Goal: Task Accomplishment & Management: Use online tool/utility

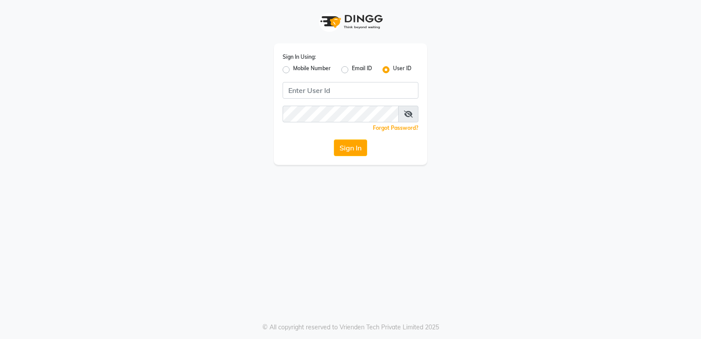
click at [293, 66] on label "Mobile Number" at bounding box center [312, 69] width 38 height 11
click at [293, 66] on input "Mobile Number" at bounding box center [296, 67] width 6 height 6
radio input "true"
radio input "false"
click at [411, 91] on input "Username" at bounding box center [365, 90] width 107 height 17
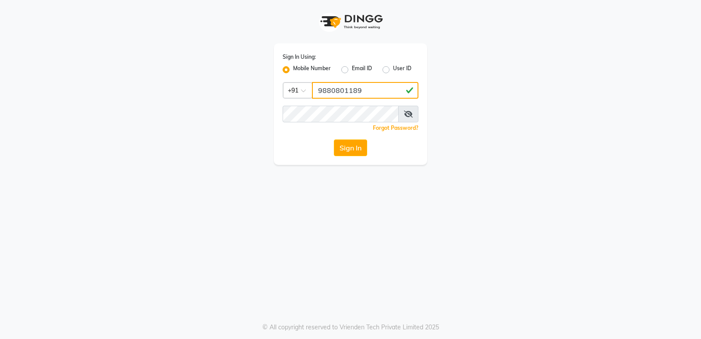
type input "9880801189"
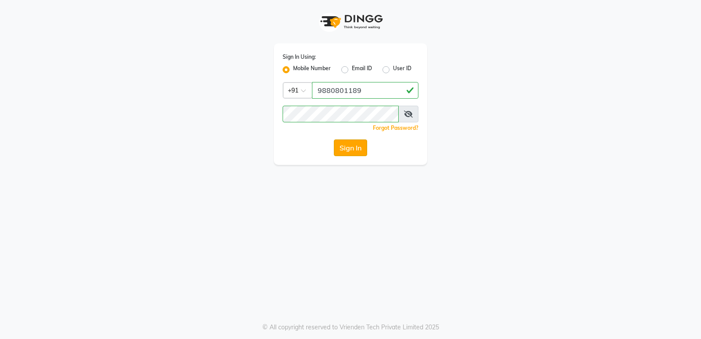
click at [354, 151] on button "Sign In" at bounding box center [350, 147] width 33 height 17
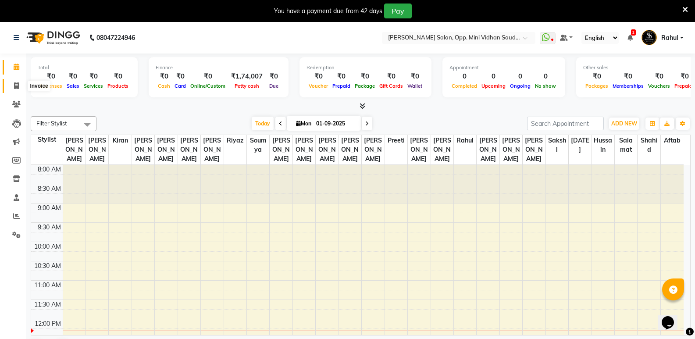
click at [14, 83] on icon at bounding box center [16, 85] width 5 height 7
select select "4533"
select select "service"
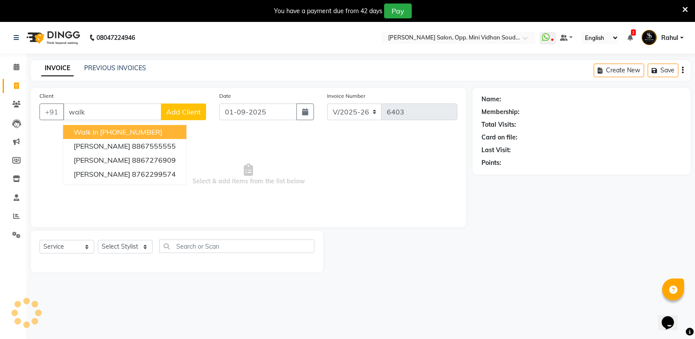
click at [123, 128] on ngb-highlight "[PHONE_NUMBER]" at bounding box center [131, 132] width 62 height 9
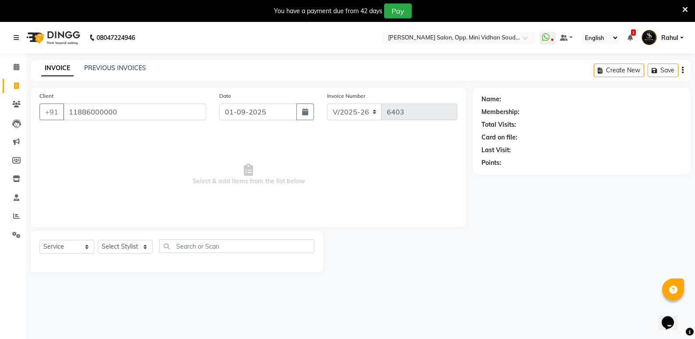
type input "11886000000"
click at [114, 244] on select "Select Stylist [PERSON_NAME] [PERSON_NAME] [PERSON_NAME] Mallu [PERSON_NAME] [P…" at bounding box center [125, 247] width 55 height 14
select select "45809"
click at [98, 240] on select "Select Stylist [PERSON_NAME] [PERSON_NAME] [PERSON_NAME] Mallu [PERSON_NAME] [P…" at bounding box center [125, 247] width 55 height 14
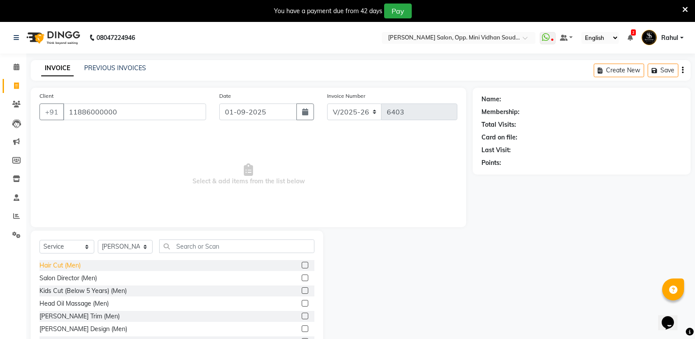
click at [65, 264] on div "Hair Cut (Men)" at bounding box center [59, 265] width 41 height 9
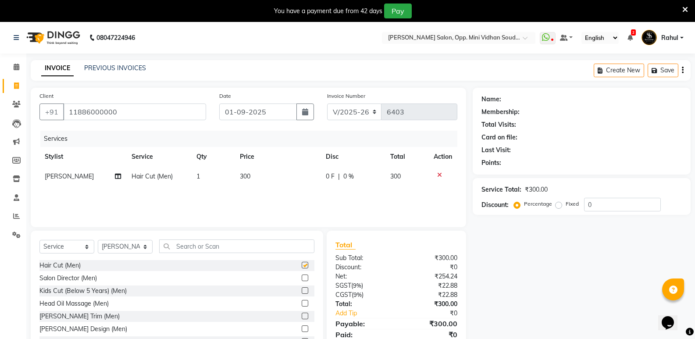
checkbox input "false"
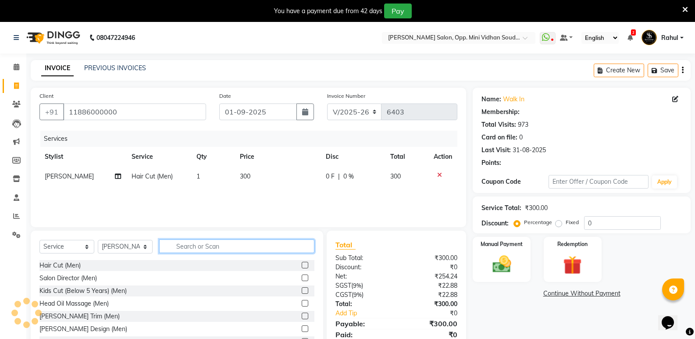
click at [179, 249] on input "text" at bounding box center [236, 246] width 155 height 14
select select "1: Object"
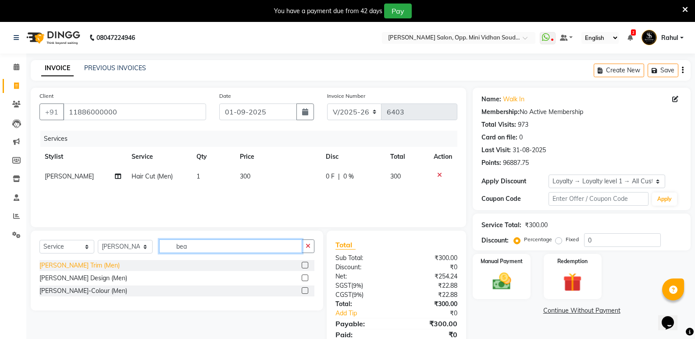
type input "bea"
click at [76, 264] on div "[PERSON_NAME] Trim (Men)" at bounding box center [79, 265] width 80 height 9
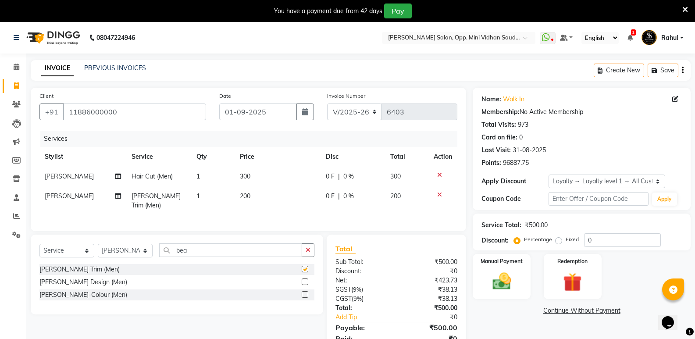
checkbox input "false"
drag, startPoint x: 161, startPoint y: 253, endPoint x: 150, endPoint y: 255, distance: 10.7
click at [150, 255] on div "Select Service Product Membership Package Voucher Prepaid Gift Card Select Styl…" at bounding box center [176, 253] width 275 height 21
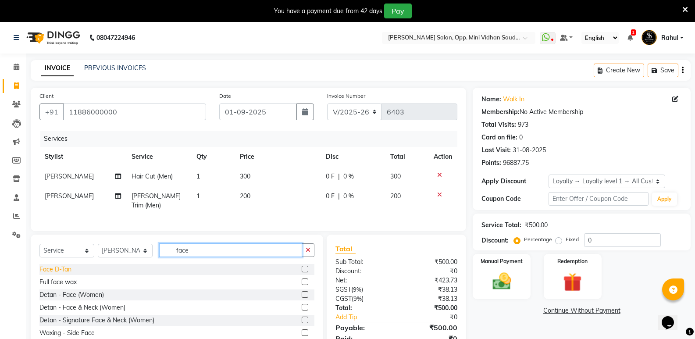
type input "face"
click at [58, 268] on div "Face D-Tan" at bounding box center [55, 269] width 32 height 9
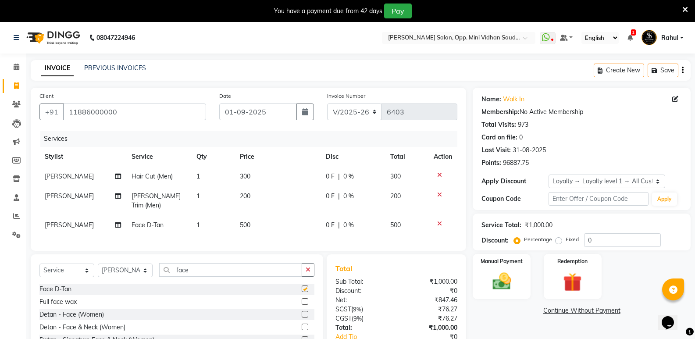
checkbox input "false"
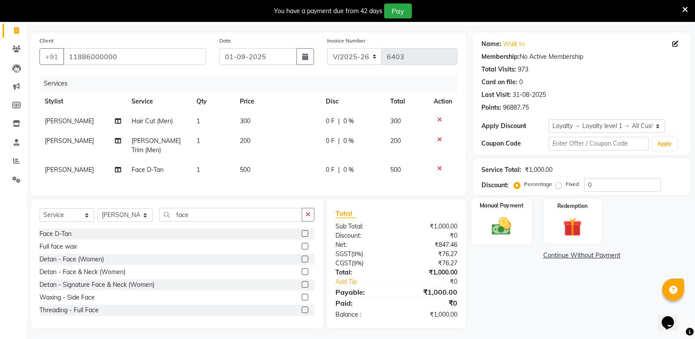
click at [505, 239] on div "Manual Payment" at bounding box center [502, 221] width 60 height 47
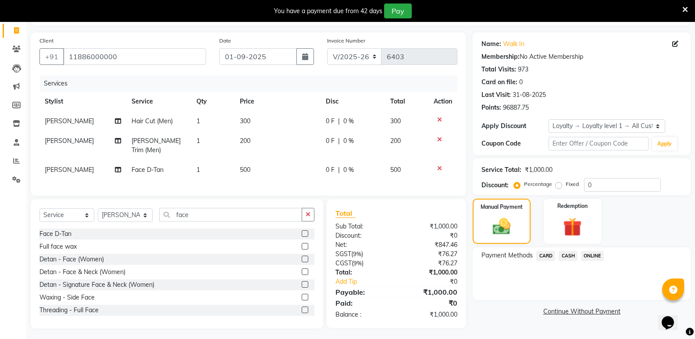
click at [566, 257] on span "CASH" at bounding box center [568, 256] width 19 height 10
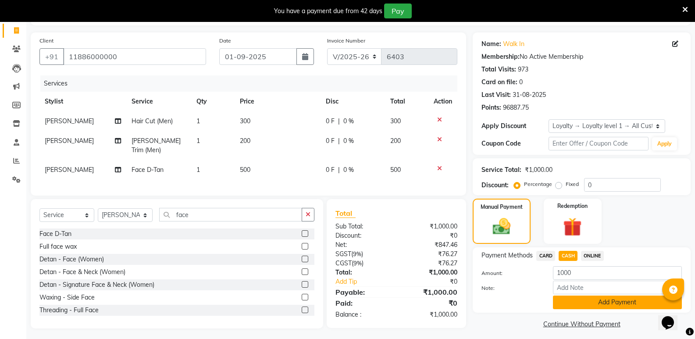
click at [566, 303] on button "Add Payment" at bounding box center [617, 302] width 129 height 14
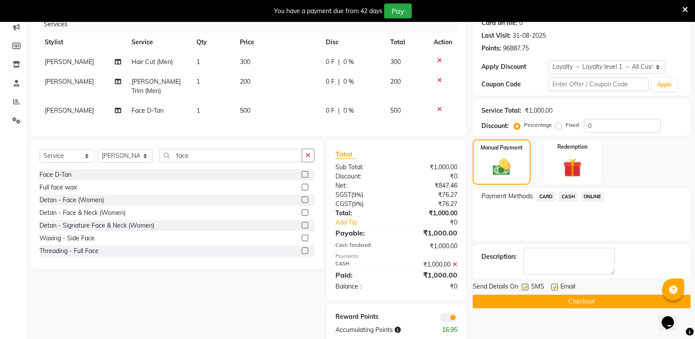
scroll to position [129, 0]
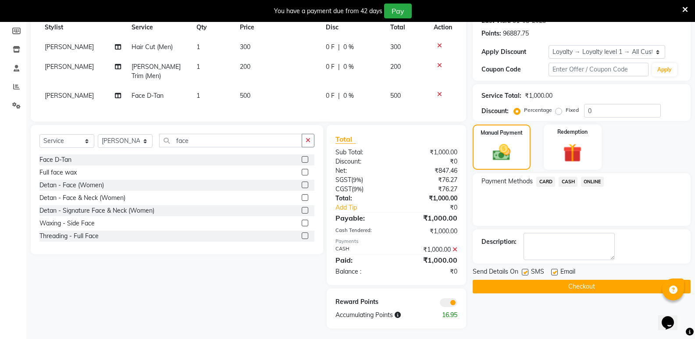
click at [559, 288] on button "Checkout" at bounding box center [582, 287] width 218 height 14
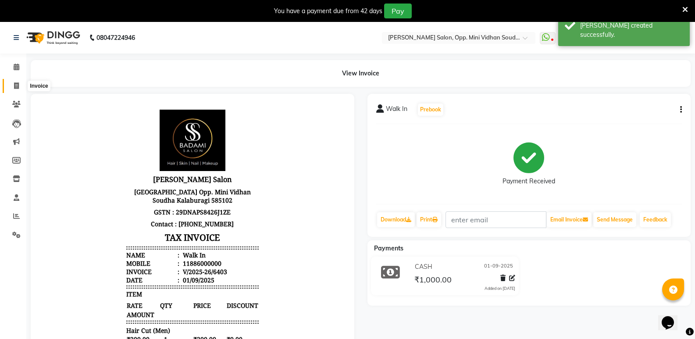
click at [17, 82] on icon at bounding box center [16, 85] width 5 height 7
select select "service"
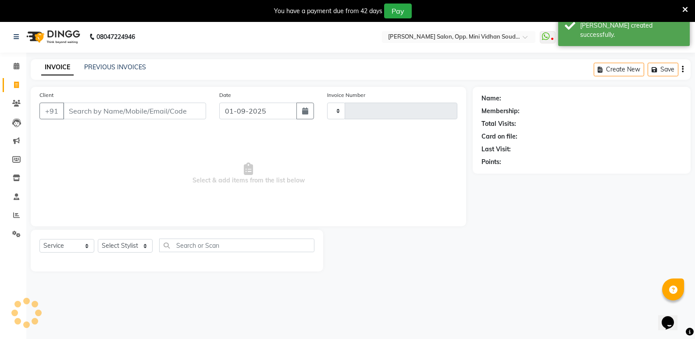
scroll to position [22, 0]
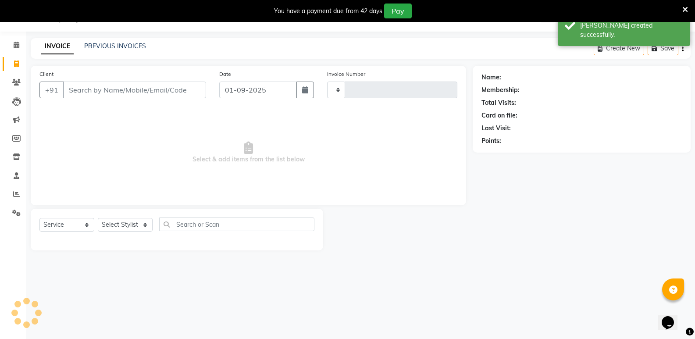
type input "6404"
select select "4533"
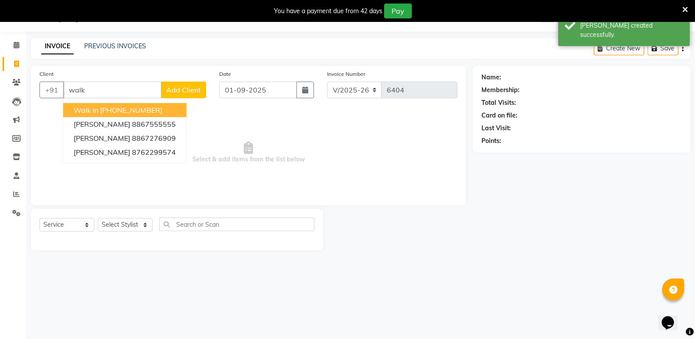
click at [142, 107] on ngb-highlight "[PHONE_NUMBER]" at bounding box center [131, 110] width 62 height 9
type input "11886000000"
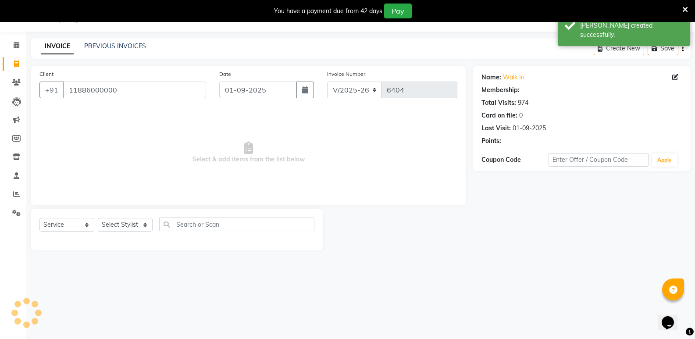
select select "1: Object"
click at [135, 227] on select "Select Stylist [PERSON_NAME] [PERSON_NAME] [PERSON_NAME] Mallu [PERSON_NAME] [P…" at bounding box center [125, 225] width 55 height 14
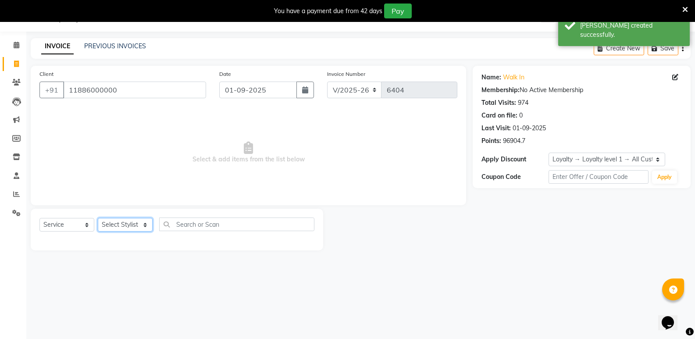
select select "25908"
click at [98, 218] on select "Select Stylist [PERSON_NAME] [PERSON_NAME] [PERSON_NAME] Mallu [PERSON_NAME] [P…" at bounding box center [125, 225] width 55 height 14
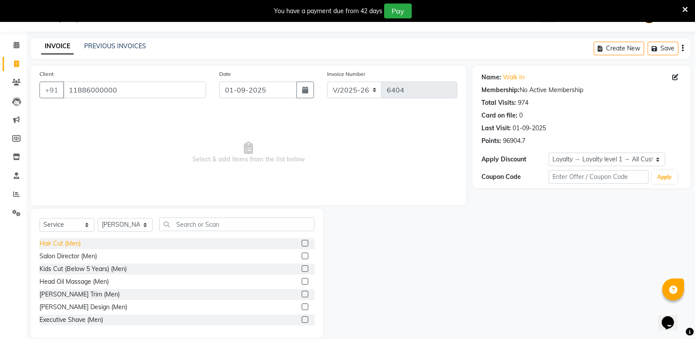
click at [70, 240] on div "Hair Cut (Men)" at bounding box center [59, 243] width 41 height 9
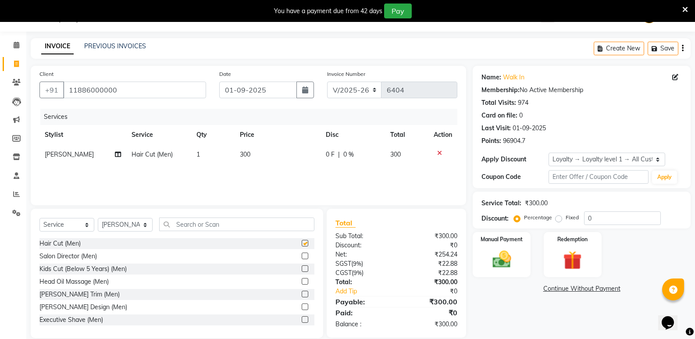
checkbox input "false"
click at [176, 228] on input "text" at bounding box center [236, 224] width 155 height 14
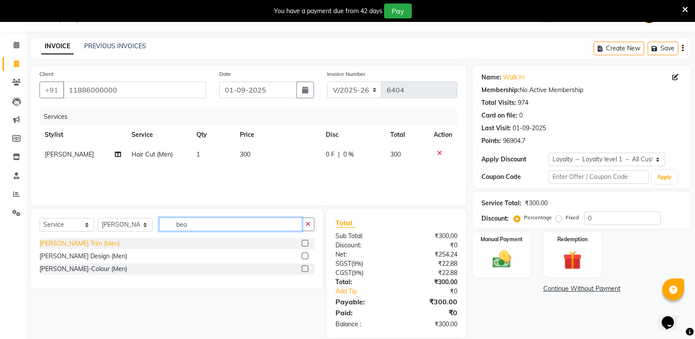
type input "bea"
click at [70, 245] on div "[PERSON_NAME] Trim (Men)" at bounding box center [79, 243] width 80 height 9
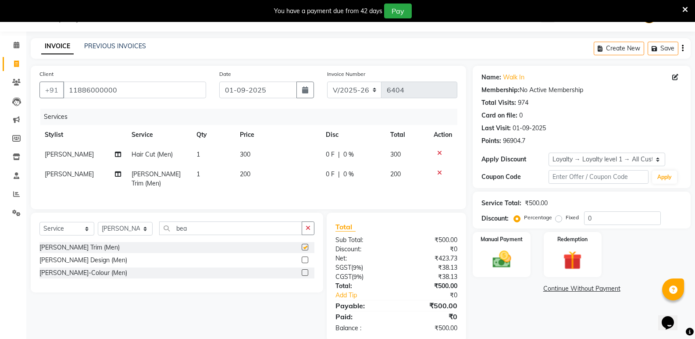
checkbox input "false"
drag, startPoint x: 190, startPoint y: 231, endPoint x: 174, endPoint y: 234, distance: 16.4
click at [174, 234] on div "Select Service Product Membership Package Voucher Prepaid Gift Card Select Styl…" at bounding box center [176, 231] width 275 height 21
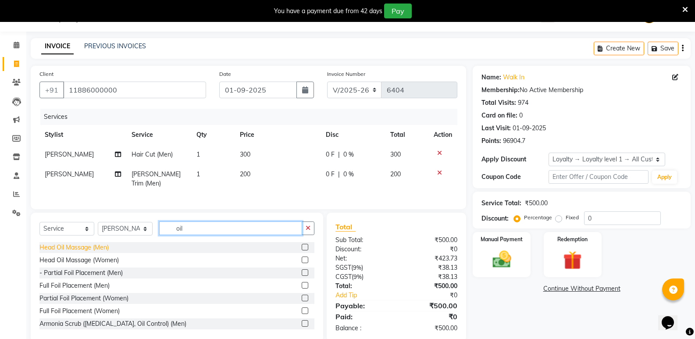
type input "oil"
click at [88, 244] on div "Head Oil Massage (Men)" at bounding box center [73, 247] width 69 height 9
checkbox input "false"
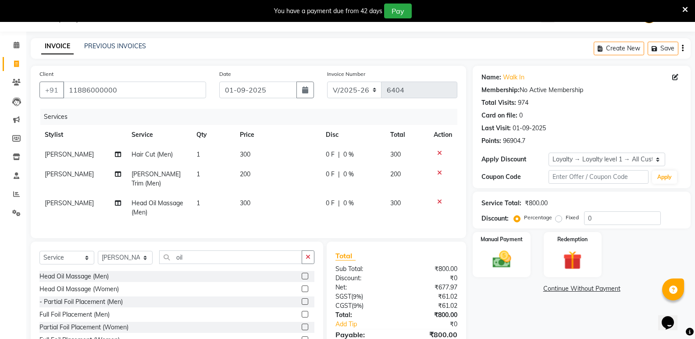
click at [204, 154] on td "1" at bounding box center [212, 155] width 43 height 20
select select "25908"
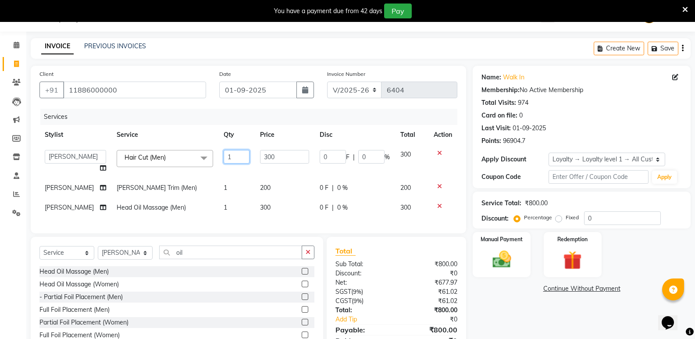
click at [224, 159] on input "1" at bounding box center [237, 157] width 26 height 14
click at [224, 160] on input "1" at bounding box center [237, 157] width 26 height 14
type input "2"
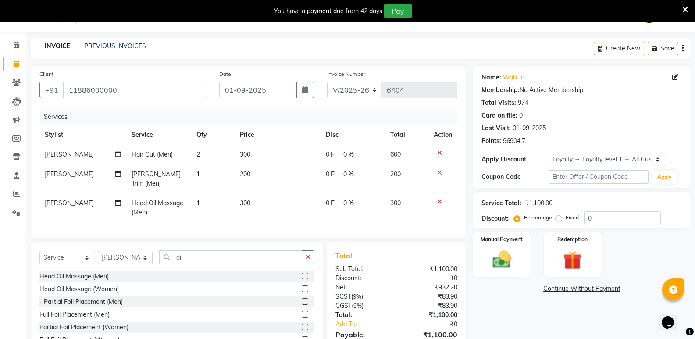
click at [477, 301] on div "Name: Walk In Membership: No Active Membership Total Visits: 974 Card on file: …" at bounding box center [585, 218] width 224 height 305
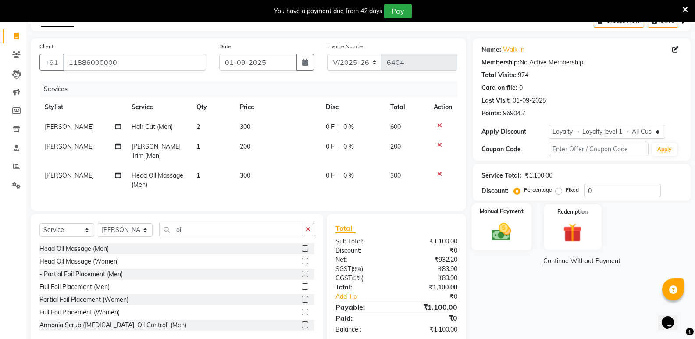
scroll to position [64, 0]
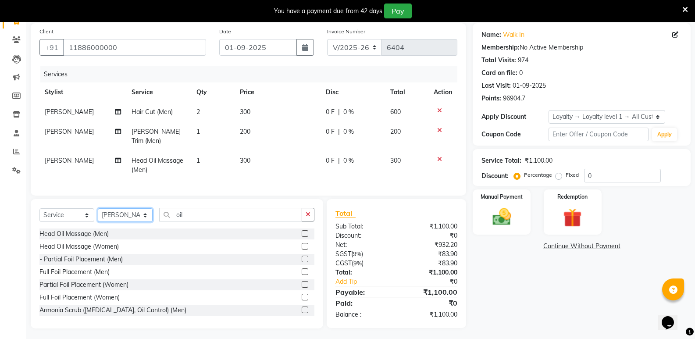
click at [121, 210] on select "Select Stylist [PERSON_NAME] [PERSON_NAME] [PERSON_NAME] Mallu [PERSON_NAME] [P…" at bounding box center [125, 215] width 55 height 14
select select "88232"
click at [98, 208] on select "Select Stylist [PERSON_NAME] [PERSON_NAME] [PERSON_NAME] Mallu [PERSON_NAME] [P…" at bounding box center [125, 215] width 55 height 14
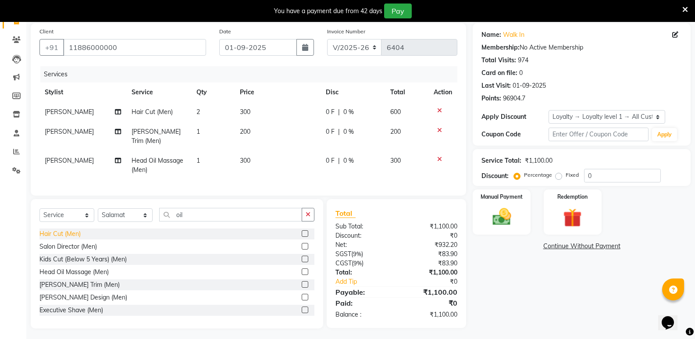
click at [71, 231] on div "Hair Cut (Men)" at bounding box center [59, 233] width 41 height 9
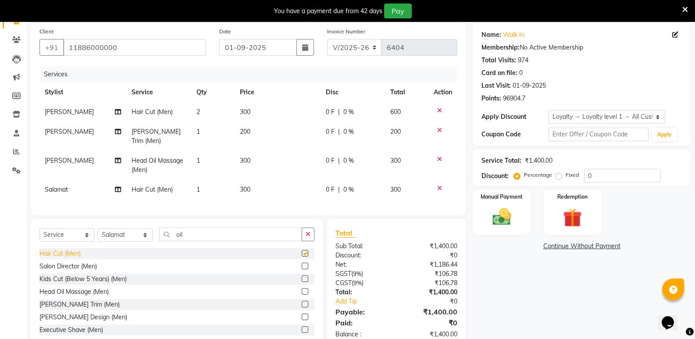
checkbox input "false"
click at [115, 236] on select "Select Stylist [PERSON_NAME] [PERSON_NAME] [PERSON_NAME] Mallu [PERSON_NAME] [P…" at bounding box center [125, 235] width 55 height 14
select select "87807"
click at [98, 228] on select "Select Stylist [PERSON_NAME] [PERSON_NAME] [PERSON_NAME] Mallu [PERSON_NAME] [P…" at bounding box center [125, 235] width 55 height 14
click at [66, 251] on div "Hair Cut (Men)" at bounding box center [59, 253] width 41 height 9
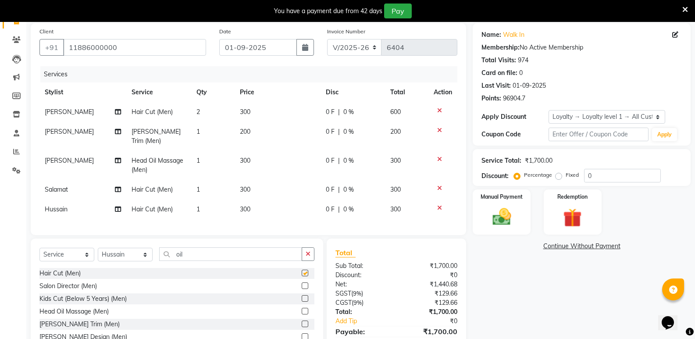
checkbox input "false"
drag, startPoint x: 189, startPoint y: 249, endPoint x: 174, endPoint y: 253, distance: 14.6
click at [174, 253] on input "oil" at bounding box center [230, 254] width 143 height 14
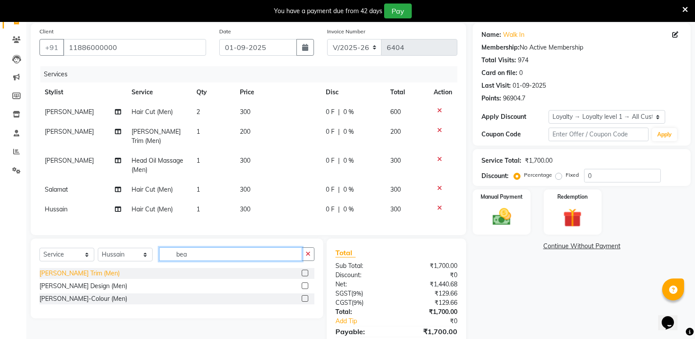
type input "bea"
click at [61, 269] on div "[PERSON_NAME] Trim (Men)" at bounding box center [79, 273] width 80 height 9
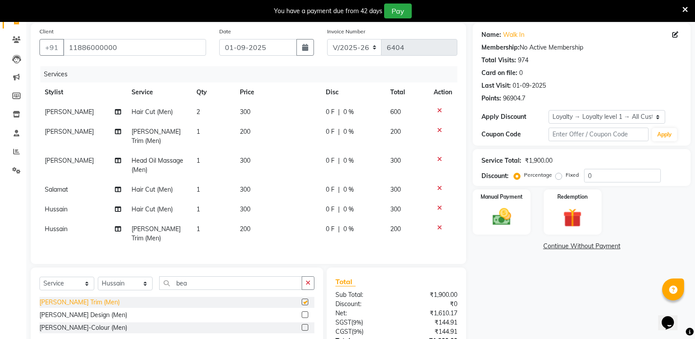
checkbox input "false"
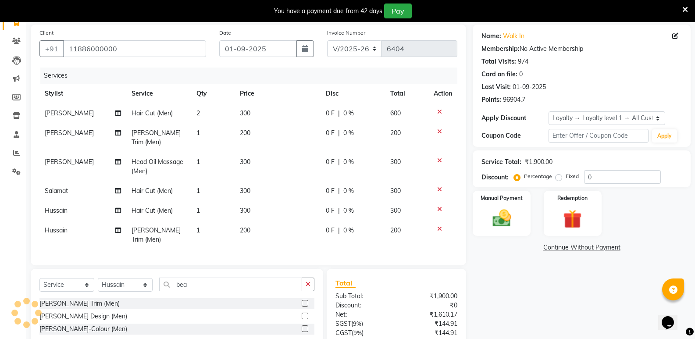
scroll to position [123, 0]
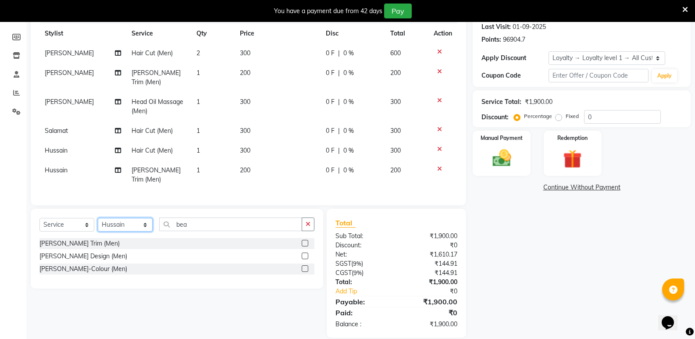
click at [124, 218] on select "Select Stylist [PERSON_NAME] [PERSON_NAME] [PERSON_NAME] Mallu [PERSON_NAME] [P…" at bounding box center [125, 225] width 55 height 14
select select "28117"
click at [98, 218] on select "Select Stylist [PERSON_NAME] [PERSON_NAME] [PERSON_NAME] Mallu [PERSON_NAME] [P…" at bounding box center [125, 225] width 55 height 14
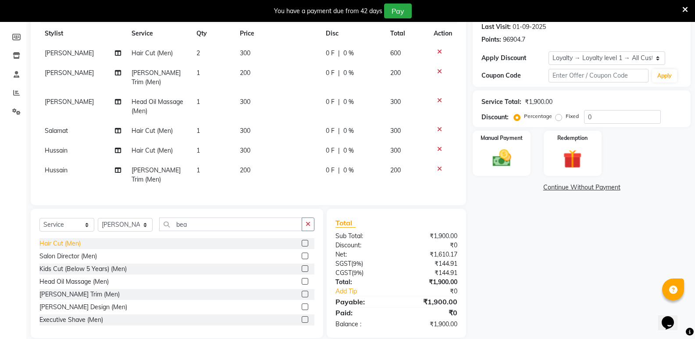
click at [62, 239] on div "Hair Cut (Men)" at bounding box center [59, 243] width 41 height 9
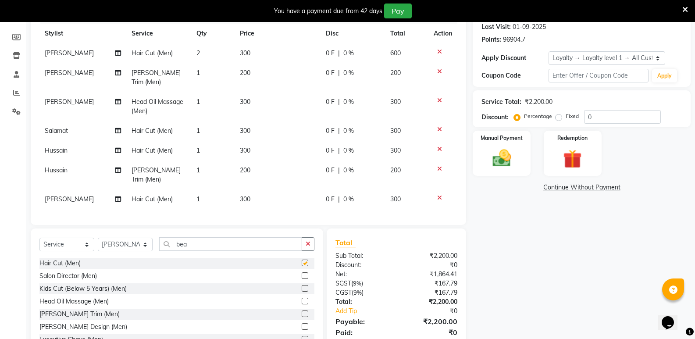
checkbox input "false"
click at [122, 238] on select "Select Stylist [PERSON_NAME] [PERSON_NAME] [PERSON_NAME] Mallu [PERSON_NAME] [P…" at bounding box center [125, 245] width 55 height 14
select select "45809"
click at [98, 238] on select "Select Stylist [PERSON_NAME] [PERSON_NAME] [PERSON_NAME] Mallu [PERSON_NAME] [P…" at bounding box center [125, 245] width 55 height 14
click at [59, 259] on div "Hair Cut (Men)" at bounding box center [59, 263] width 41 height 9
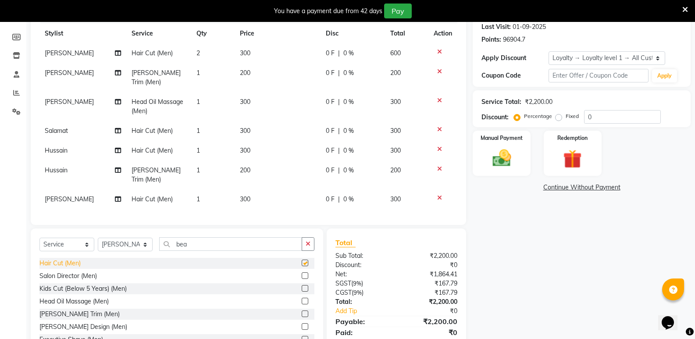
checkbox input "false"
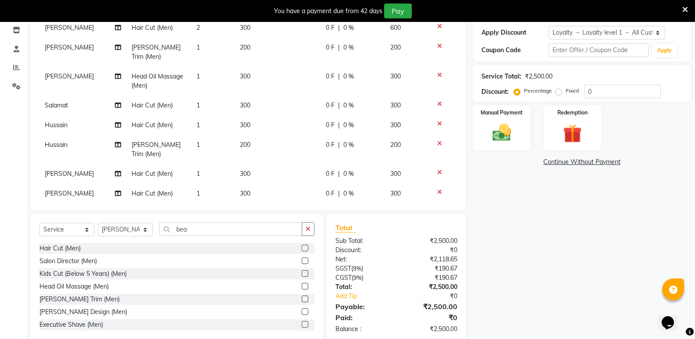
scroll to position [163, 0]
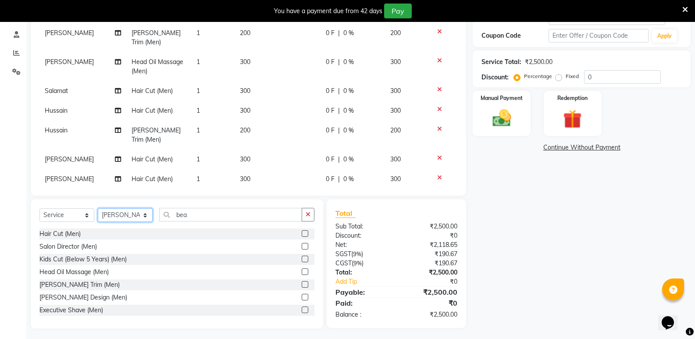
click at [125, 217] on select "Select Stylist [PERSON_NAME] [PERSON_NAME] [PERSON_NAME] Mallu [PERSON_NAME] [P…" at bounding box center [125, 215] width 55 height 14
select select "43648"
click at [98, 208] on select "Select Stylist [PERSON_NAME] [PERSON_NAME] [PERSON_NAME] Mallu [PERSON_NAME] [P…" at bounding box center [125, 215] width 55 height 14
drag, startPoint x: 196, startPoint y: 213, endPoint x: 163, endPoint y: 218, distance: 33.7
click at [163, 218] on input "bea" at bounding box center [230, 215] width 143 height 14
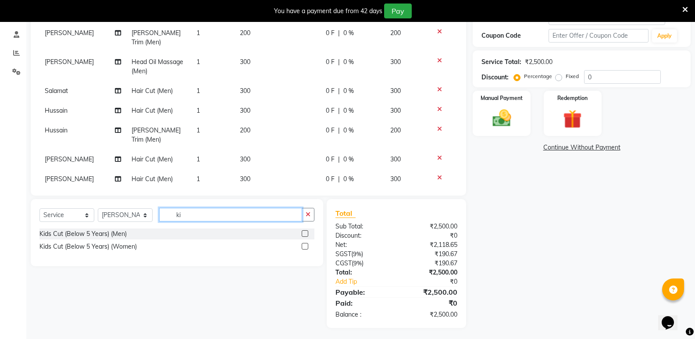
scroll to position [163, 0]
type input "kid"
click at [78, 231] on div "Kids Cut (Below 5 Years) (Men)" at bounding box center [82, 234] width 87 height 9
checkbox input "false"
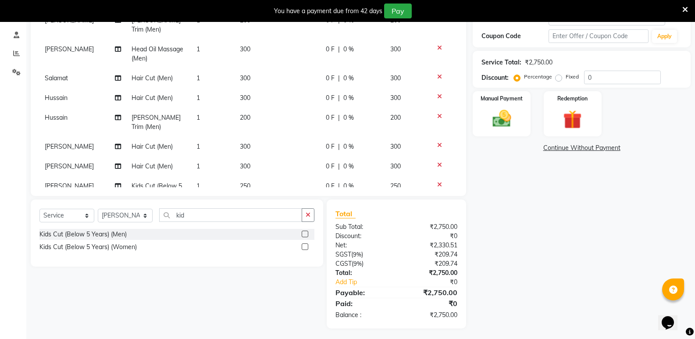
scroll to position [26, 0]
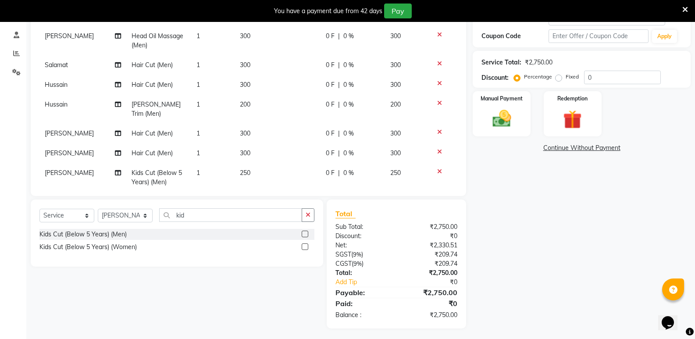
click at [201, 163] on td "1" at bounding box center [212, 177] width 43 height 29
select select "43648"
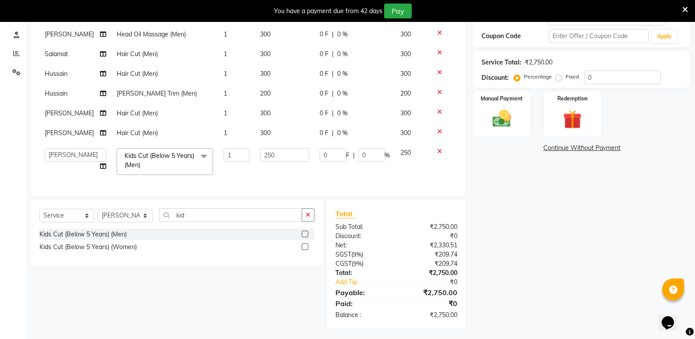
scroll to position [25, 0]
click at [231, 149] on input "1" at bounding box center [237, 155] width 26 height 14
type input "2"
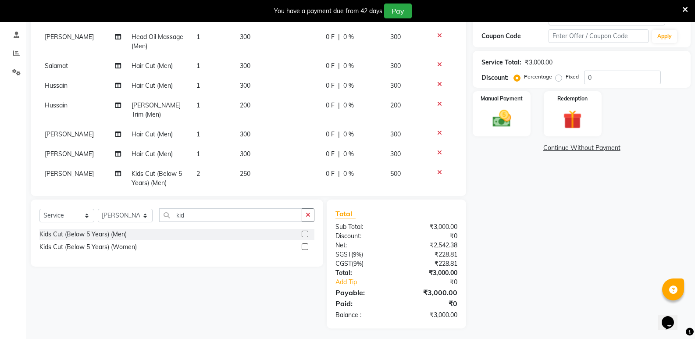
click at [572, 265] on div "Name: Walk In Membership: No Active Membership Total Visits: 974 Card on file: …" at bounding box center [585, 126] width 224 height 403
click at [114, 214] on select "Select Stylist [PERSON_NAME] [PERSON_NAME] [PERSON_NAME] Mallu [PERSON_NAME] [P…" at bounding box center [125, 216] width 55 height 14
select select "25904"
click at [98, 209] on select "Select Stylist [PERSON_NAME] [PERSON_NAME] [PERSON_NAME] Mallu [PERSON_NAME] [P…" at bounding box center [125, 216] width 55 height 14
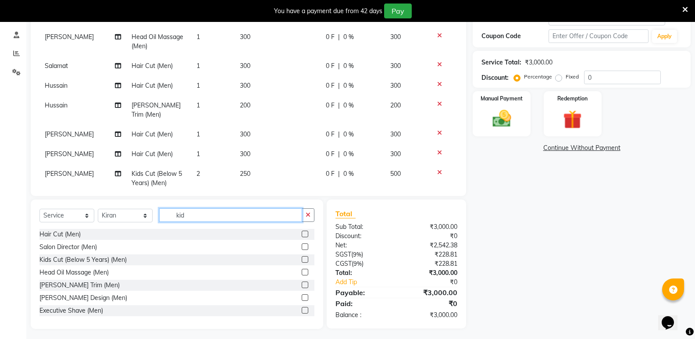
drag, startPoint x: 225, startPoint y: 215, endPoint x: 144, endPoint y: 220, distance: 81.7
click at [144, 220] on div "Select Service Product Membership Package Voucher Prepaid Gift Card Select Styl…" at bounding box center [176, 218] width 275 height 21
type input "wom"
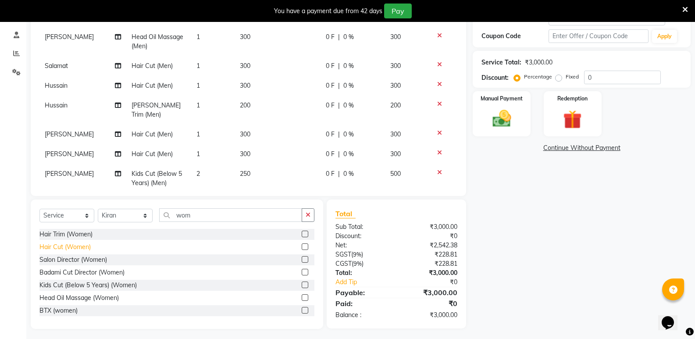
click at [67, 250] on div "Hair Cut (Women)" at bounding box center [64, 246] width 51 height 9
checkbox input "false"
click at [507, 104] on div "Manual Payment" at bounding box center [502, 113] width 60 height 47
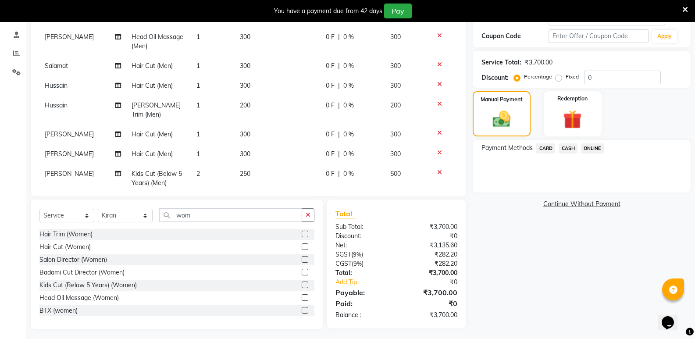
click at [571, 151] on span "CASH" at bounding box center [568, 148] width 19 height 10
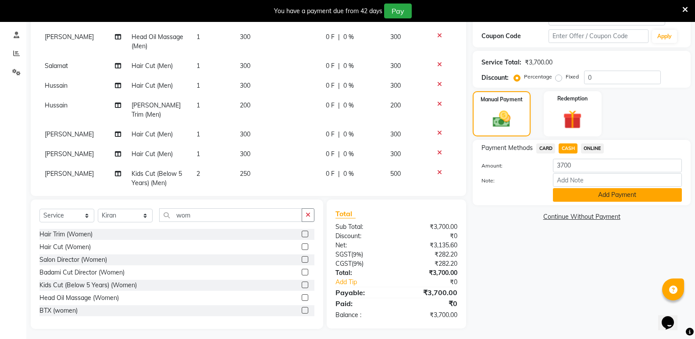
click at [561, 193] on button "Add Payment" at bounding box center [617, 195] width 129 height 14
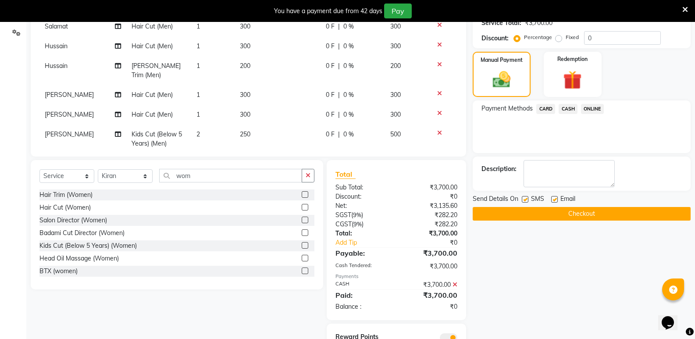
scroll to position [240, 0]
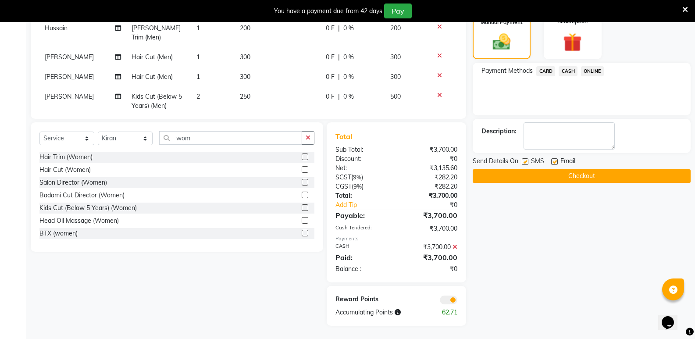
click at [561, 171] on button "Checkout" at bounding box center [582, 176] width 218 height 14
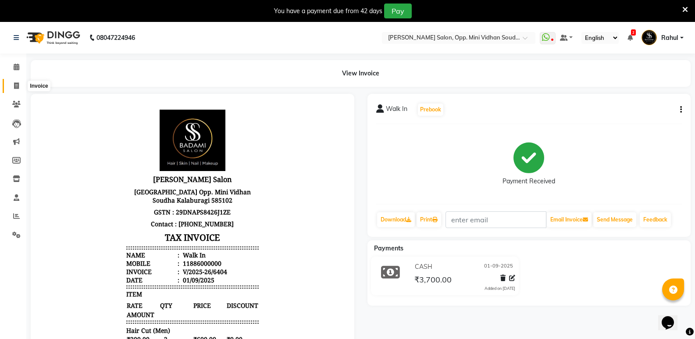
click at [18, 82] on icon at bounding box center [16, 85] width 5 height 7
select select "service"
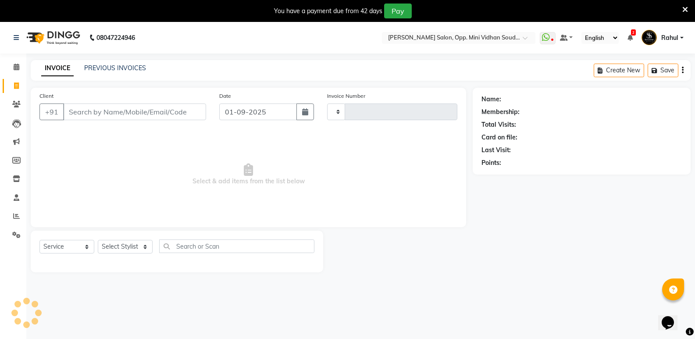
type input "6405"
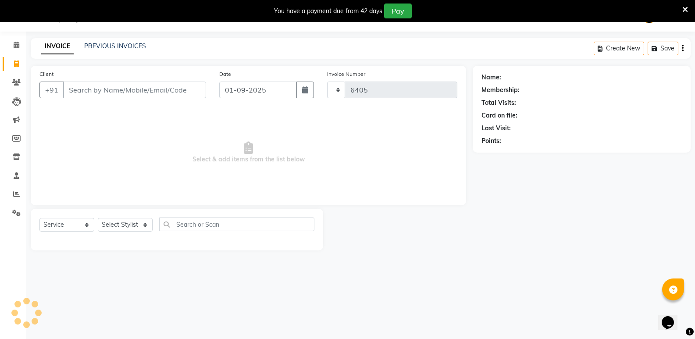
select select "4533"
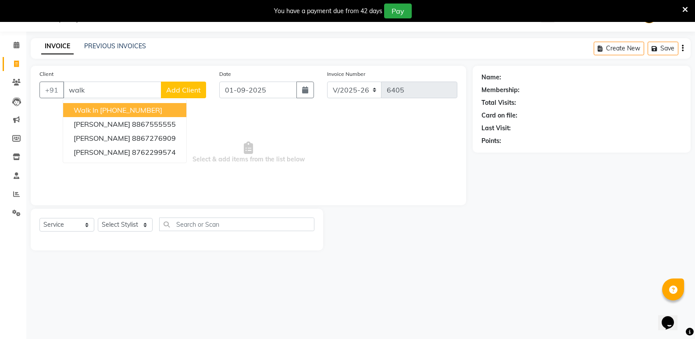
click at [106, 111] on ngb-highlight "[PHONE_NUMBER]" at bounding box center [131, 110] width 62 height 9
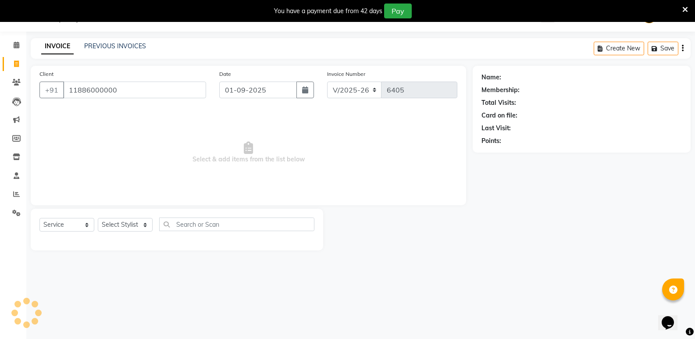
type input "11886000000"
click at [121, 221] on select "Select Stylist [PERSON_NAME] [PERSON_NAME] [PERSON_NAME] Mallu [PERSON_NAME] [P…" at bounding box center [125, 225] width 55 height 14
select select "70683"
click at [98, 218] on select "Select Stylist [PERSON_NAME] [PERSON_NAME] [PERSON_NAME] Mallu [PERSON_NAME] [P…" at bounding box center [125, 225] width 55 height 14
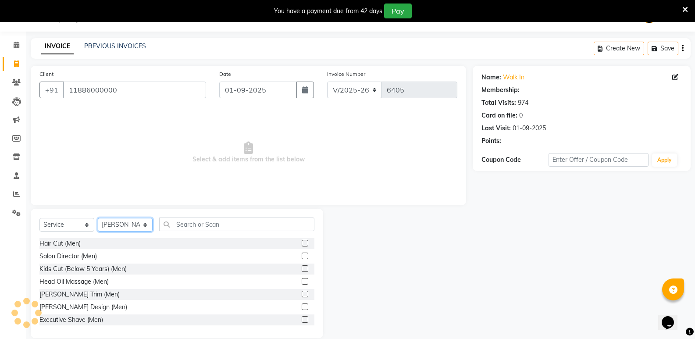
select select "1: Object"
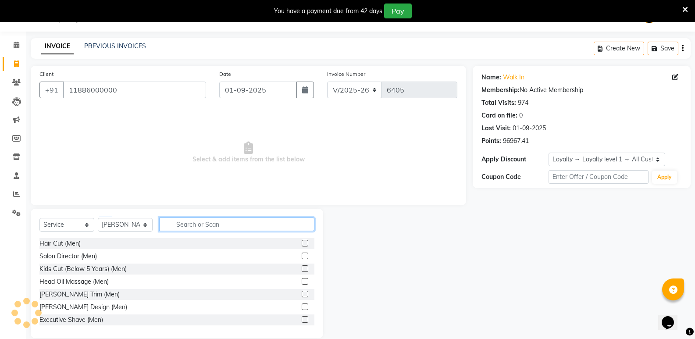
click at [249, 221] on input "text" at bounding box center [236, 224] width 155 height 14
type input "women"
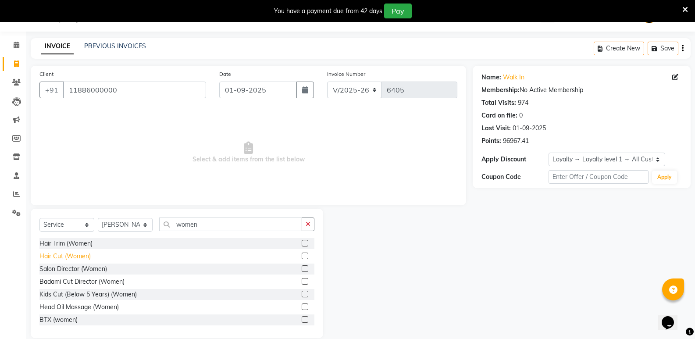
click at [49, 257] on div "Hair Cut (Women)" at bounding box center [64, 256] width 51 height 9
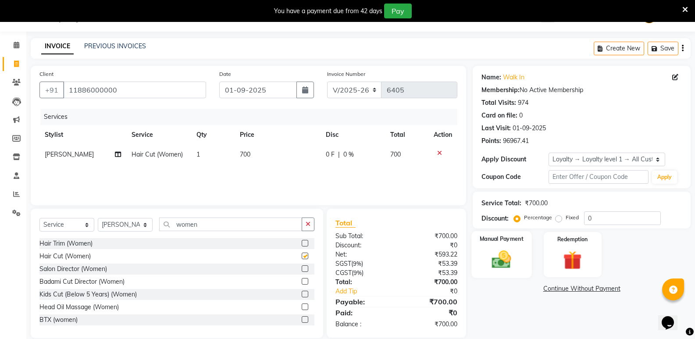
checkbox input "false"
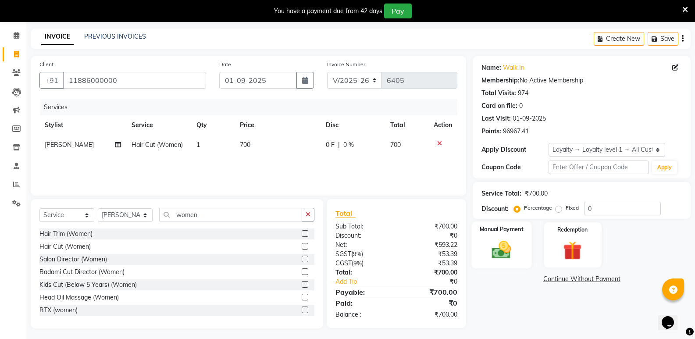
scroll to position [34, 0]
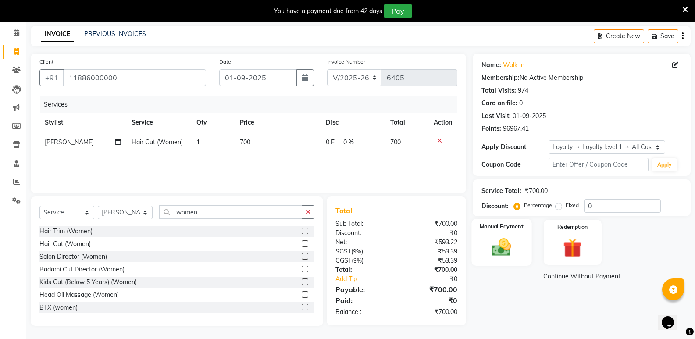
click at [509, 245] on img at bounding box center [501, 247] width 31 height 22
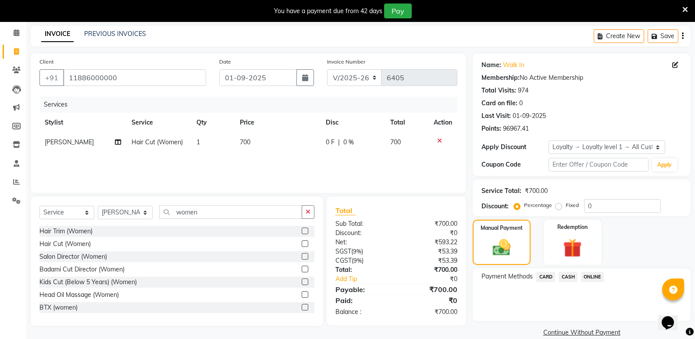
click at [587, 276] on span "ONLINE" at bounding box center [592, 277] width 23 height 10
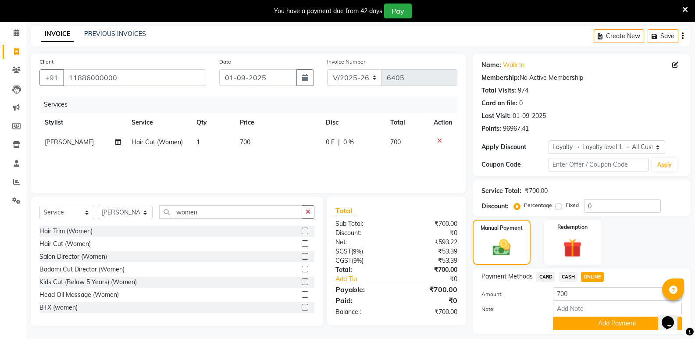
click at [590, 317] on button "Add Payment" at bounding box center [617, 324] width 129 height 14
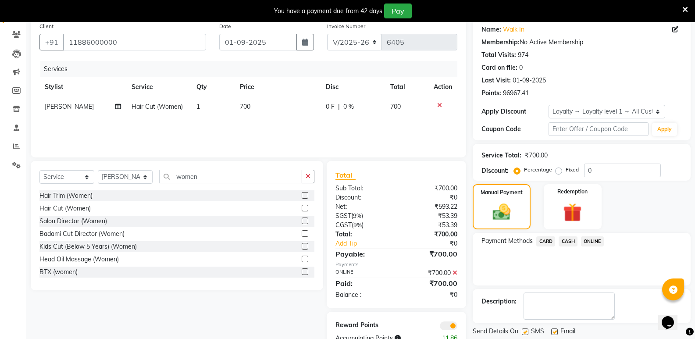
scroll to position [97, 0]
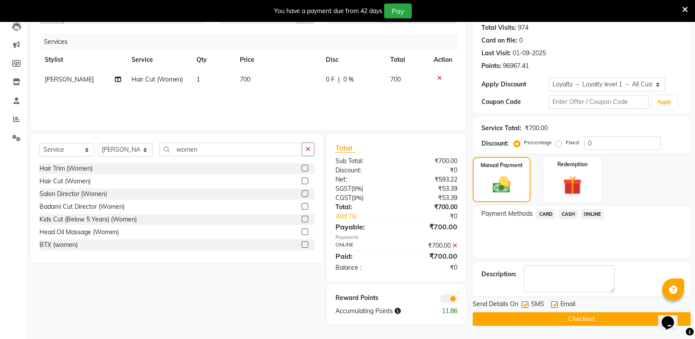
click at [590, 317] on button "Checkout" at bounding box center [582, 319] width 218 height 14
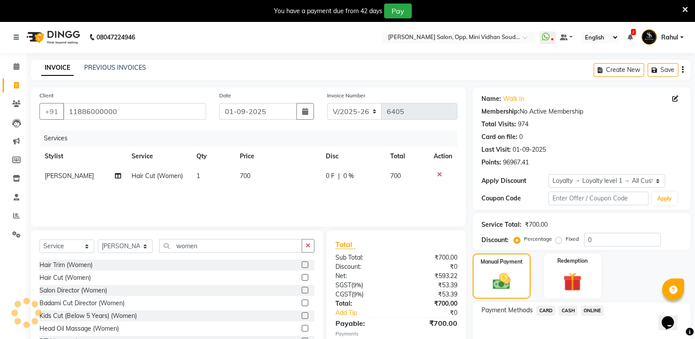
scroll to position [0, 0]
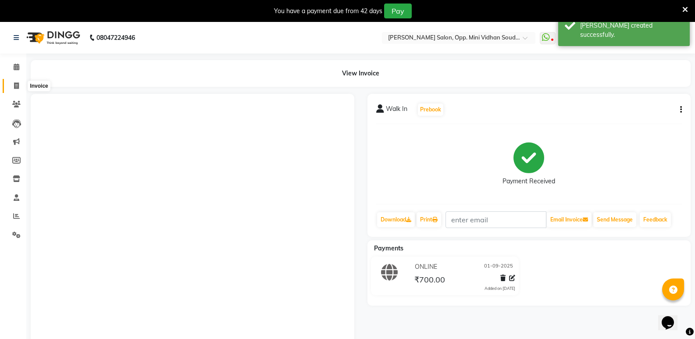
click at [11, 84] on span at bounding box center [16, 86] width 15 height 10
select select "4533"
select select "service"
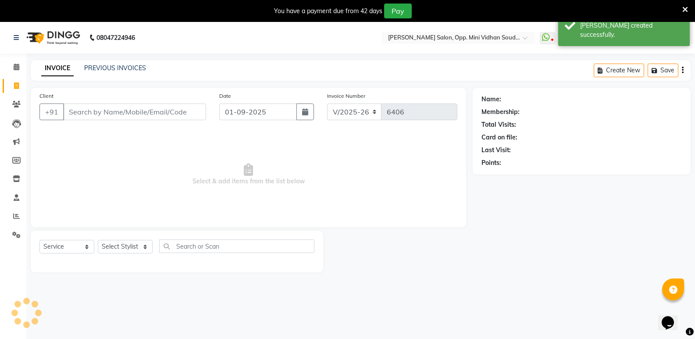
scroll to position [22, 0]
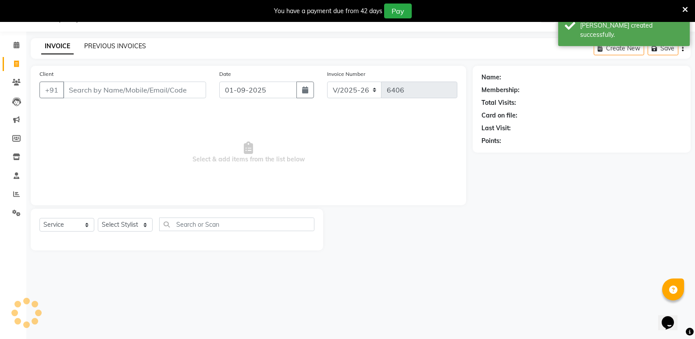
click at [128, 43] on link "PREVIOUS INVOICES" at bounding box center [115, 46] width 62 height 8
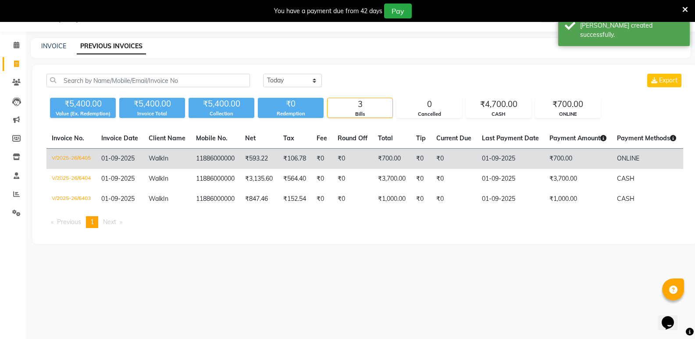
click at [234, 159] on td "11886000000" at bounding box center [215, 159] width 49 height 21
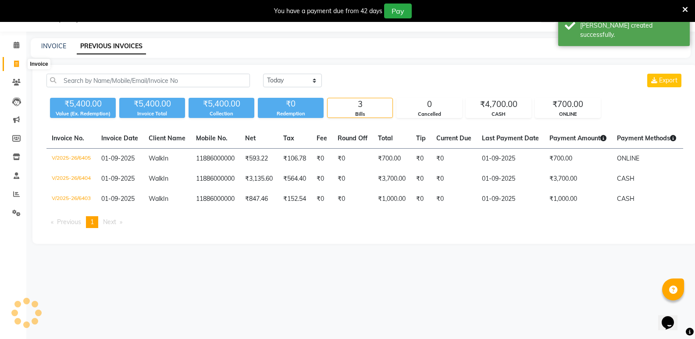
click at [14, 64] on icon at bounding box center [16, 64] width 5 height 7
select select "service"
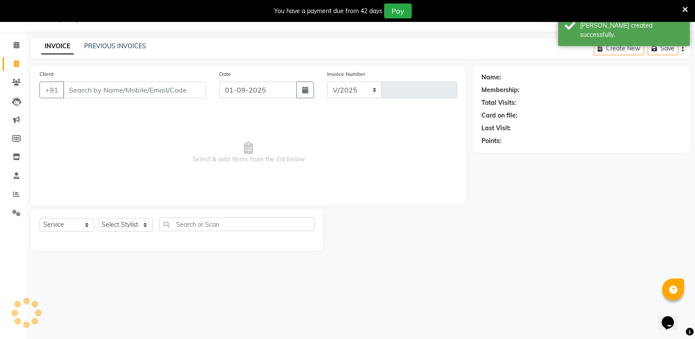
select select "4533"
type input "6406"
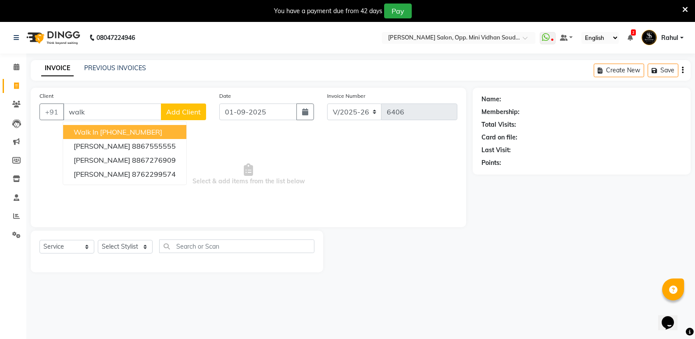
click at [171, 128] on button "Walk In [PHONE_NUMBER]" at bounding box center [124, 132] width 123 height 14
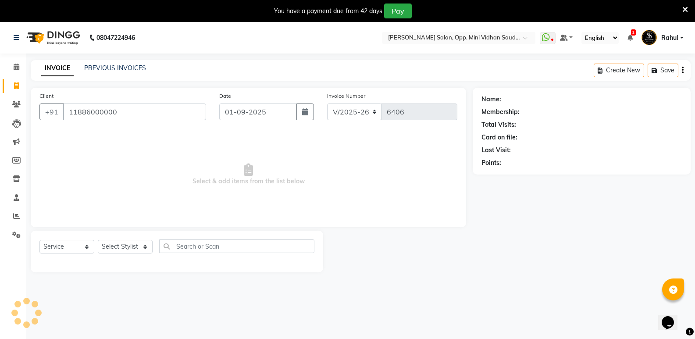
type input "11886000000"
click at [130, 248] on select "Select Stylist [PERSON_NAME] [PERSON_NAME] [PERSON_NAME] Mallu [PERSON_NAME] [P…" at bounding box center [125, 247] width 55 height 14
select select "25907"
click at [98, 240] on select "Select Stylist [PERSON_NAME] [PERSON_NAME] [PERSON_NAME] Mallu [PERSON_NAME] [P…" at bounding box center [125, 247] width 55 height 14
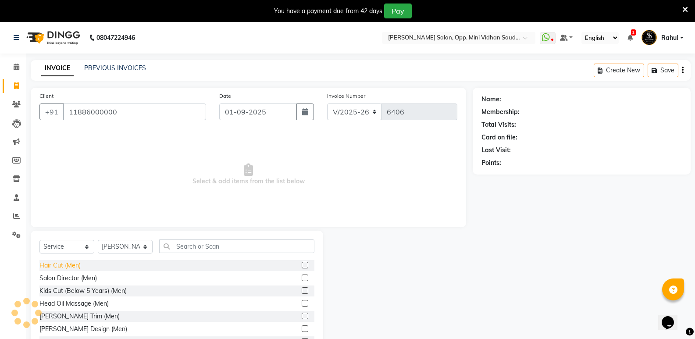
click at [64, 265] on div "Hair Cut (Men)" at bounding box center [59, 265] width 41 height 9
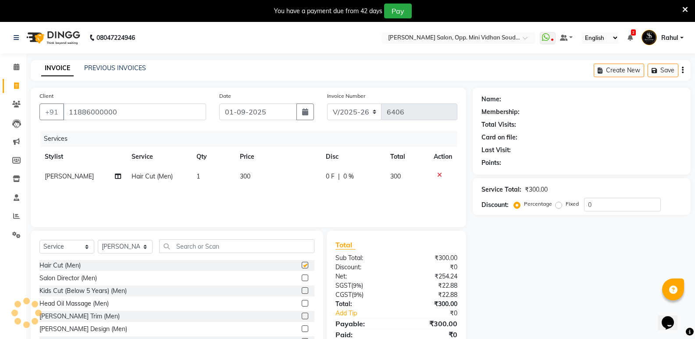
checkbox input "false"
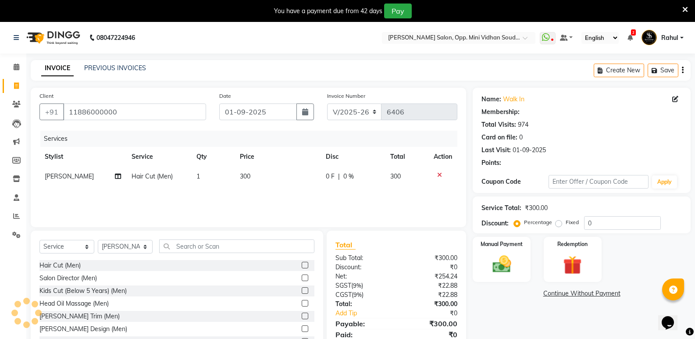
select select "1: Object"
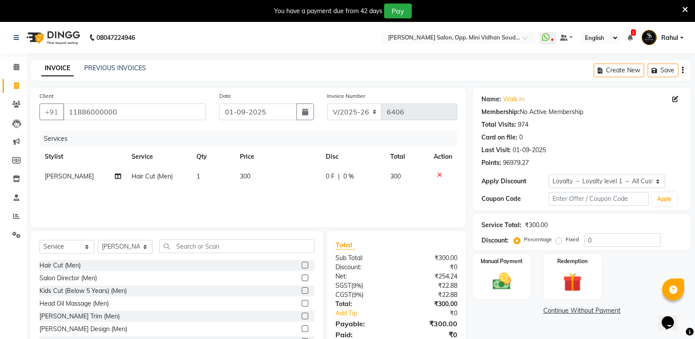
click at [441, 176] on icon at bounding box center [439, 175] width 5 height 6
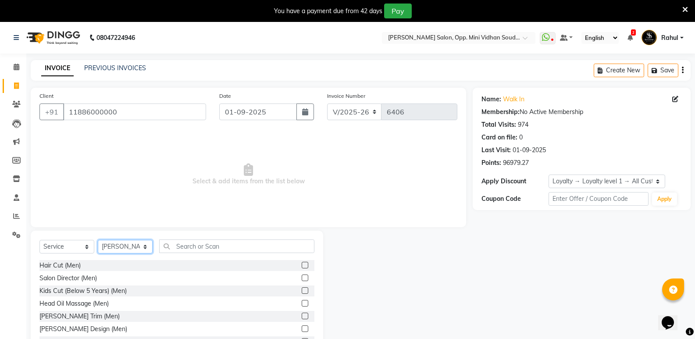
click at [116, 249] on select "Select Stylist [PERSON_NAME] [PERSON_NAME] [PERSON_NAME] Mallu [PERSON_NAME] [P…" at bounding box center [125, 247] width 55 height 14
select select "43648"
click at [98, 240] on select "Select Stylist [PERSON_NAME] [PERSON_NAME] [PERSON_NAME] Mallu [PERSON_NAME] [P…" at bounding box center [125, 247] width 55 height 14
click at [55, 267] on div "Hair Cut (Men)" at bounding box center [59, 265] width 41 height 9
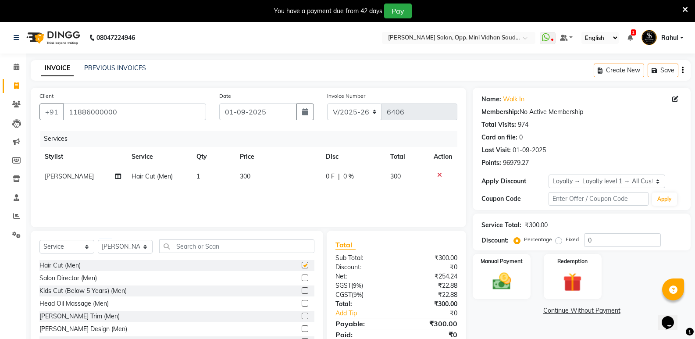
checkbox input "false"
click at [217, 246] on input "text" at bounding box center [236, 246] width 155 height 14
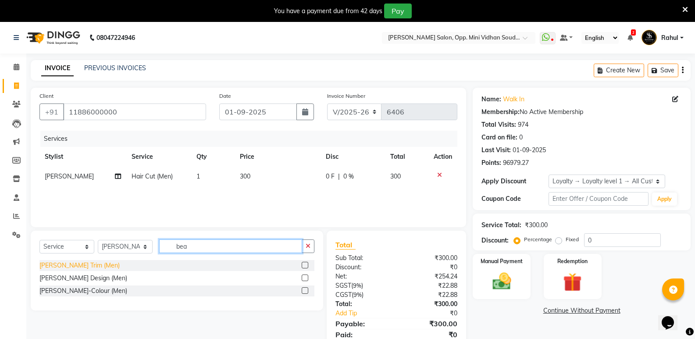
type input "bea"
click at [80, 262] on div "[PERSON_NAME] Trim (Men)" at bounding box center [79, 265] width 80 height 9
checkbox input "false"
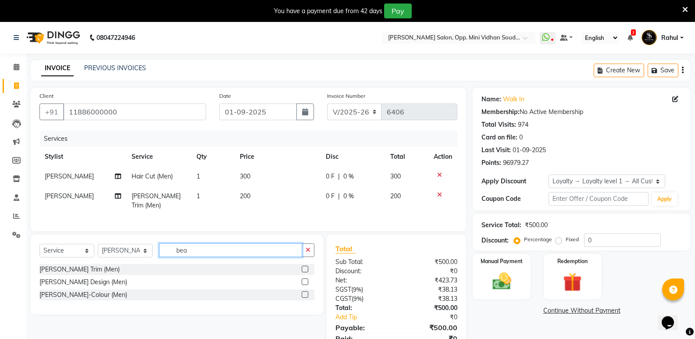
drag, startPoint x: 198, startPoint y: 250, endPoint x: 162, endPoint y: 258, distance: 36.3
click at [162, 258] on div "Select Service Product Membership Package Voucher Prepaid Gift Card Select Styl…" at bounding box center [176, 253] width 275 height 21
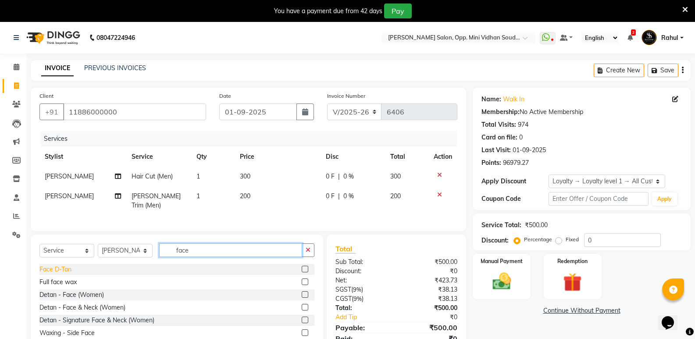
type input "face"
click at [55, 266] on div "Face D-Tan" at bounding box center [55, 269] width 32 height 9
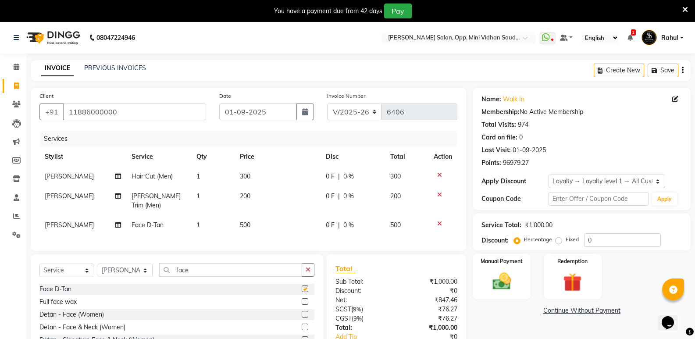
checkbox input "false"
click at [115, 268] on select "Select Stylist [PERSON_NAME] [PERSON_NAME] [PERSON_NAME] Mallu [PERSON_NAME] [P…" at bounding box center [125, 270] width 55 height 14
select select "25908"
click at [98, 263] on select "Select Stylist [PERSON_NAME] [PERSON_NAME] [PERSON_NAME] Mallu [PERSON_NAME] [P…" at bounding box center [125, 270] width 55 height 14
click at [57, 287] on div "Hair Cut (Men)" at bounding box center [59, 289] width 41 height 9
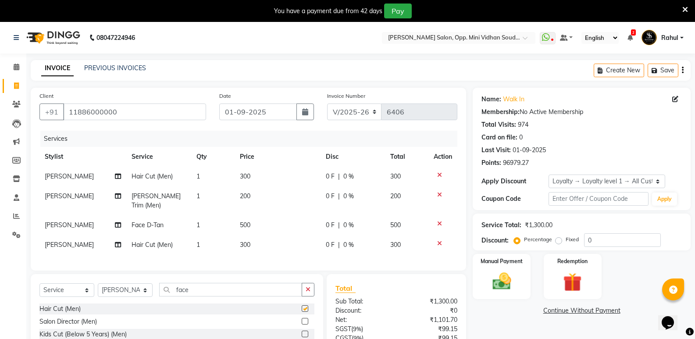
checkbox input "false"
drag, startPoint x: 218, startPoint y: 286, endPoint x: 164, endPoint y: 295, distance: 55.6
click at [164, 295] on div "Select Service Product Membership Package Voucher Prepaid Gift Card Select Styl…" at bounding box center [176, 293] width 275 height 21
type input "bea"
click at [88, 304] on div "[PERSON_NAME] Trim (Men)" at bounding box center [176, 308] width 275 height 11
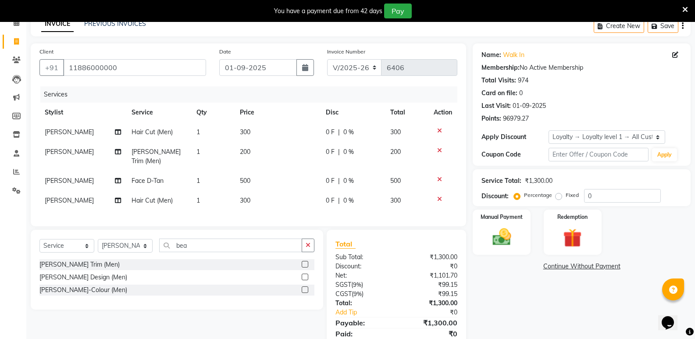
scroll to position [75, 0]
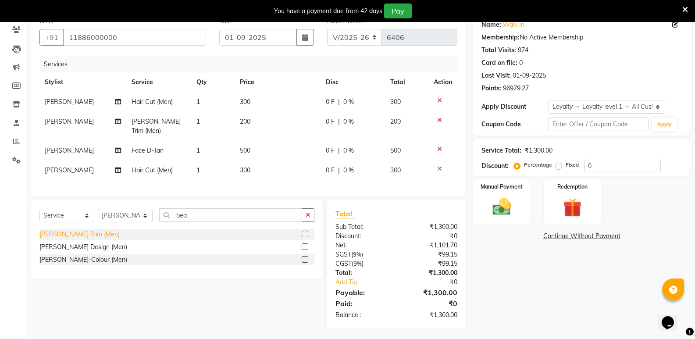
click at [73, 234] on div "[PERSON_NAME] Trim (Men)" at bounding box center [79, 234] width 80 height 9
checkbox input "false"
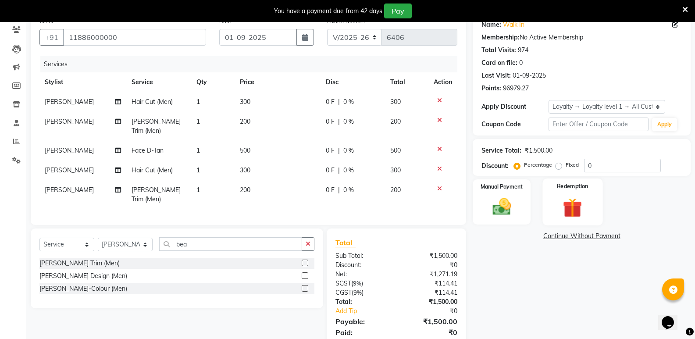
scroll to position [94, 0]
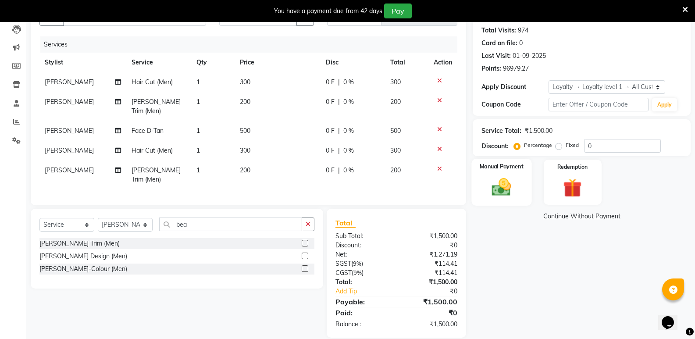
click at [498, 179] on img at bounding box center [501, 187] width 31 height 22
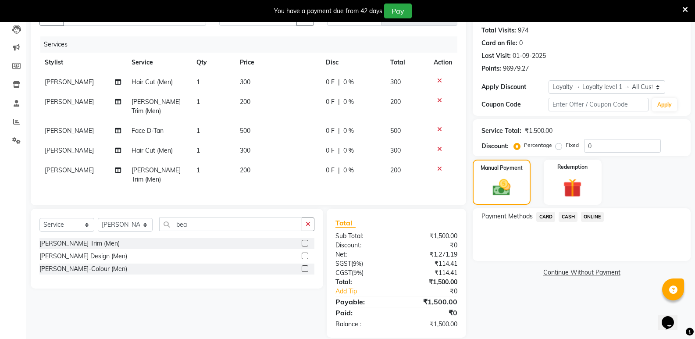
click at [568, 214] on span "CASH" at bounding box center [568, 217] width 19 height 10
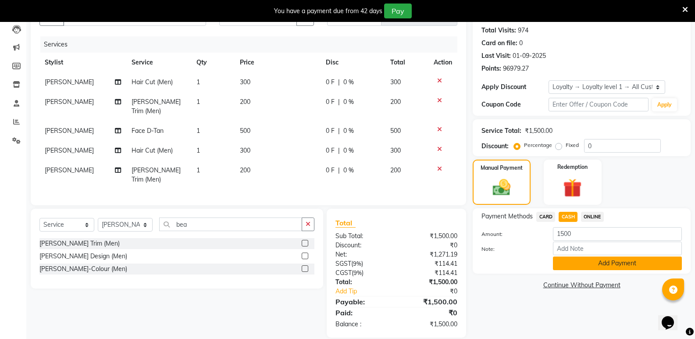
click at [573, 257] on button "Add Payment" at bounding box center [617, 263] width 129 height 14
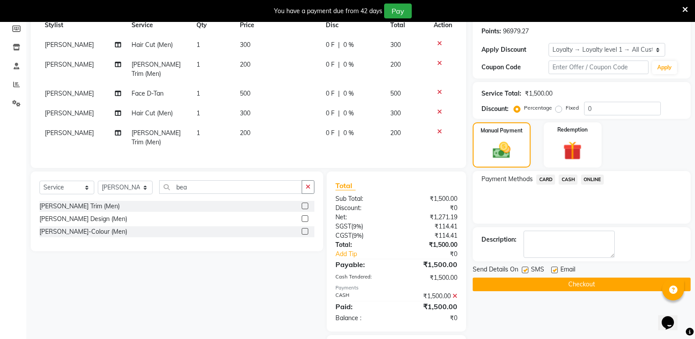
scroll to position [169, 0]
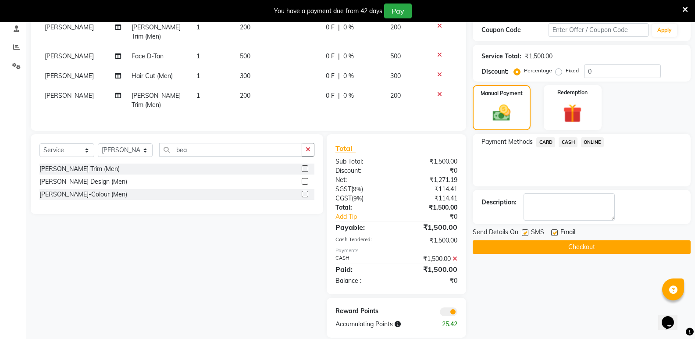
click at [575, 247] on button "Checkout" at bounding box center [582, 247] width 218 height 14
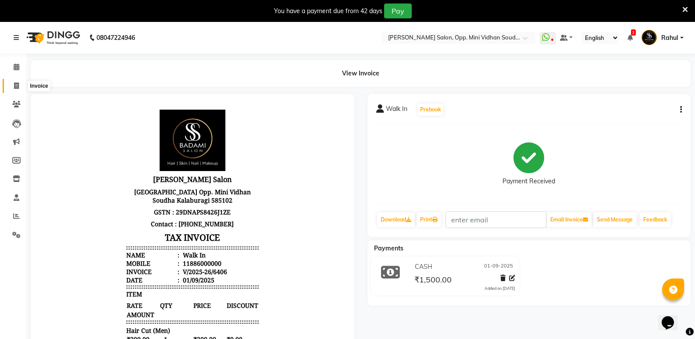
click at [21, 84] on span at bounding box center [16, 86] width 15 height 10
select select "4533"
select select "service"
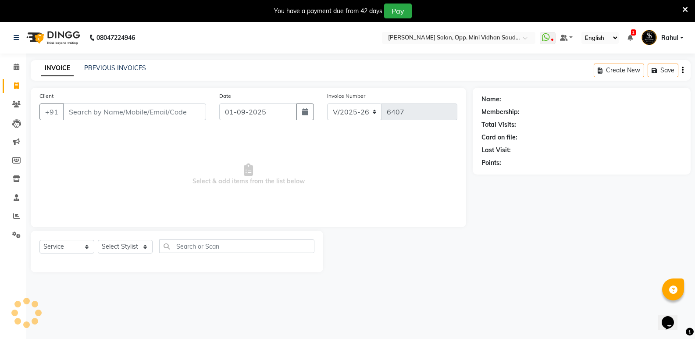
scroll to position [22, 0]
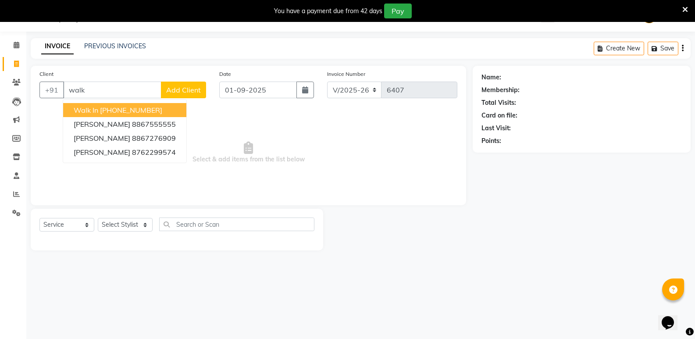
click at [103, 110] on ngb-highlight "[PHONE_NUMBER]" at bounding box center [131, 110] width 62 height 9
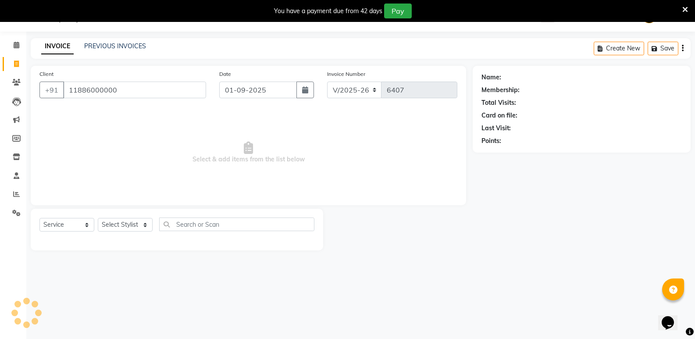
type input "11886000000"
click at [131, 227] on select "Select Stylist [PERSON_NAME] [PERSON_NAME] [PERSON_NAME] Mallu [PERSON_NAME] [P…" at bounding box center [125, 225] width 55 height 14
select select "87807"
click at [98, 218] on select "Select Stylist [PERSON_NAME] [PERSON_NAME] [PERSON_NAME] Mallu [PERSON_NAME] [P…" at bounding box center [125, 225] width 55 height 14
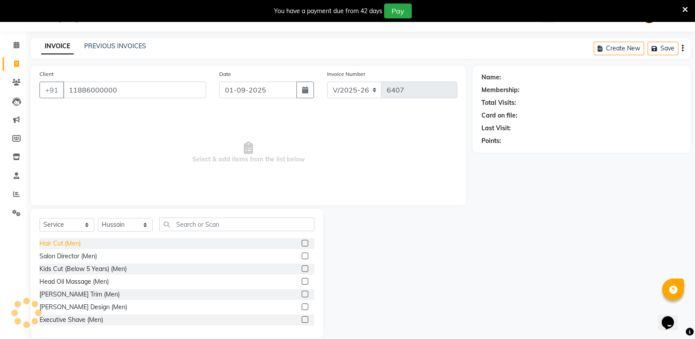
click at [57, 241] on div "Hair Cut (Men)" at bounding box center [59, 243] width 41 height 9
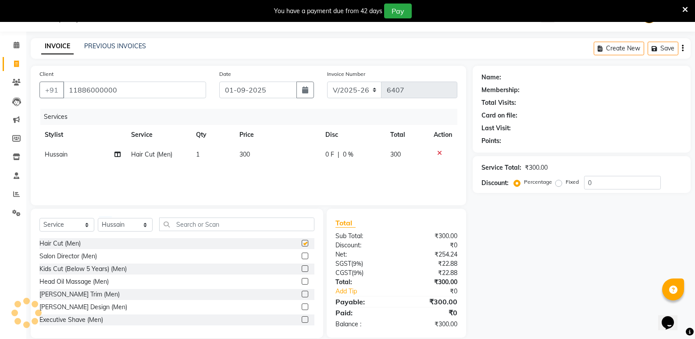
checkbox input "false"
click at [214, 227] on input "text" at bounding box center [236, 224] width 155 height 14
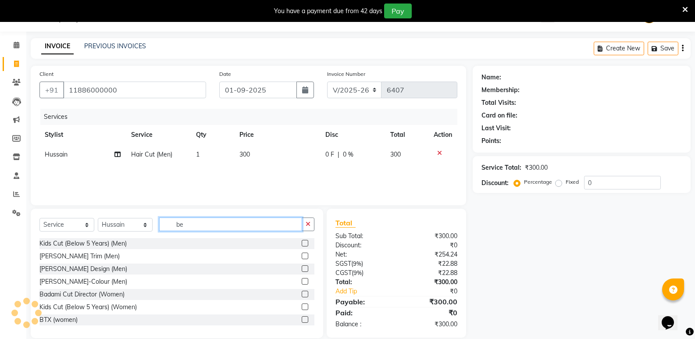
type input "bea"
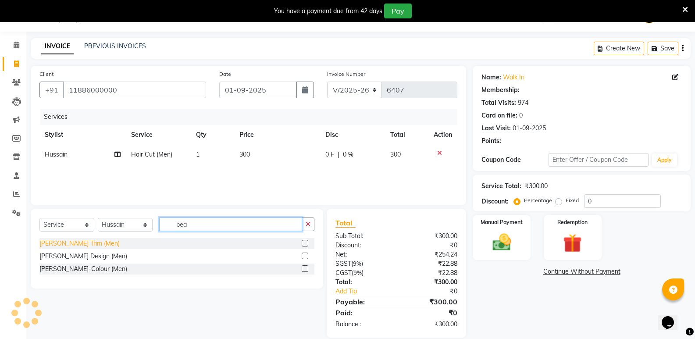
select select "1: Object"
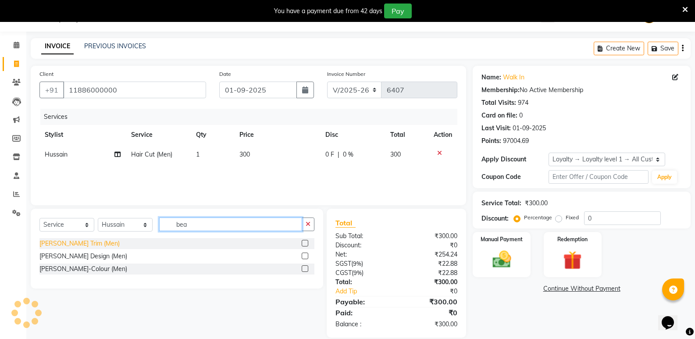
type input "bea"
click at [43, 244] on div "[PERSON_NAME] Trim (Men)" at bounding box center [79, 243] width 80 height 9
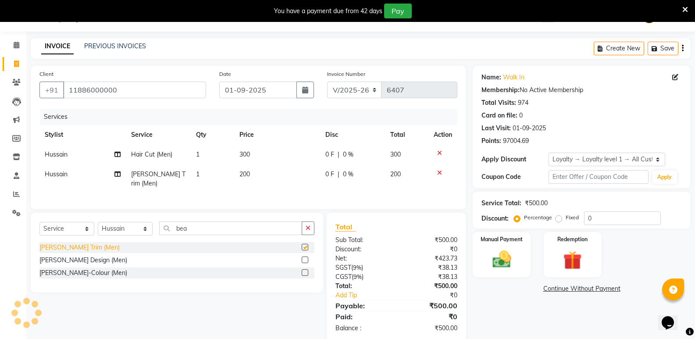
checkbox input "false"
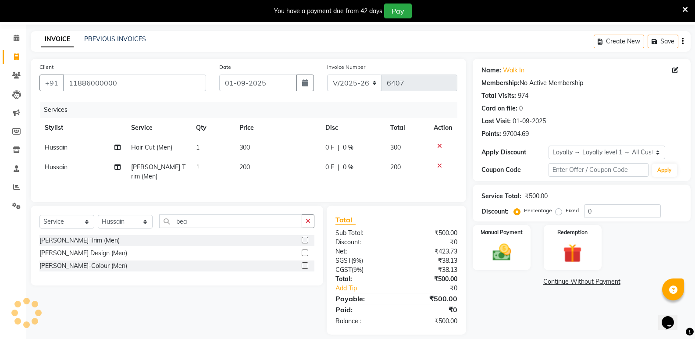
scroll to position [35, 0]
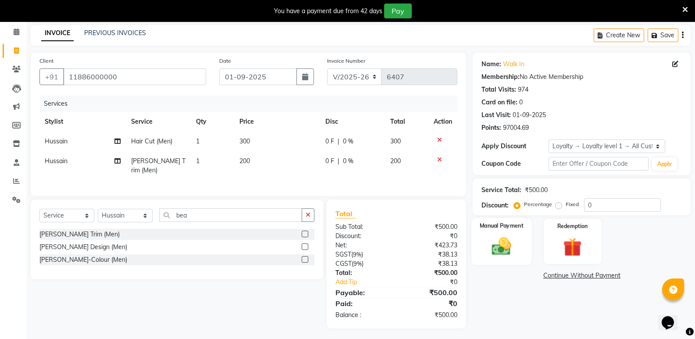
click at [497, 241] on img at bounding box center [501, 246] width 31 height 22
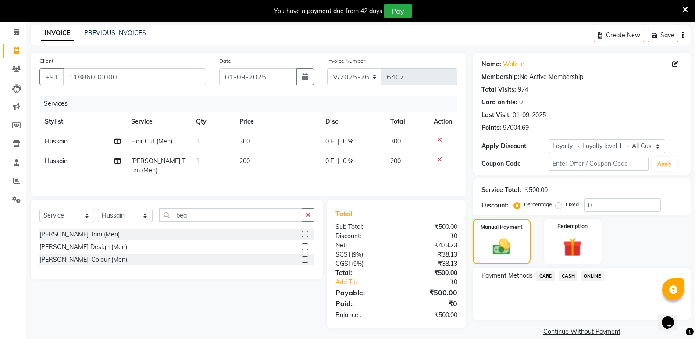
click at [569, 271] on span "CASH" at bounding box center [568, 276] width 19 height 10
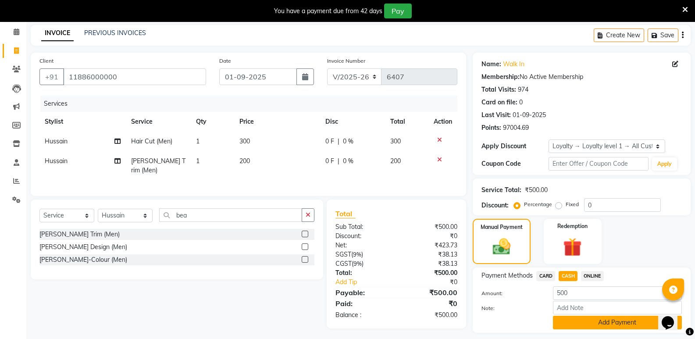
click at [564, 328] on button "Add Payment" at bounding box center [617, 323] width 129 height 14
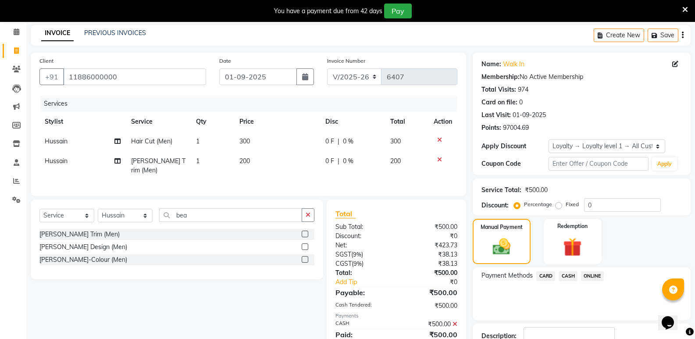
scroll to position [110, 0]
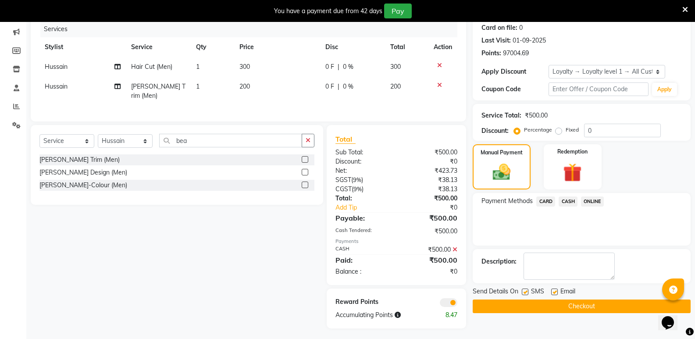
click at [562, 306] on button "Checkout" at bounding box center [582, 306] width 218 height 14
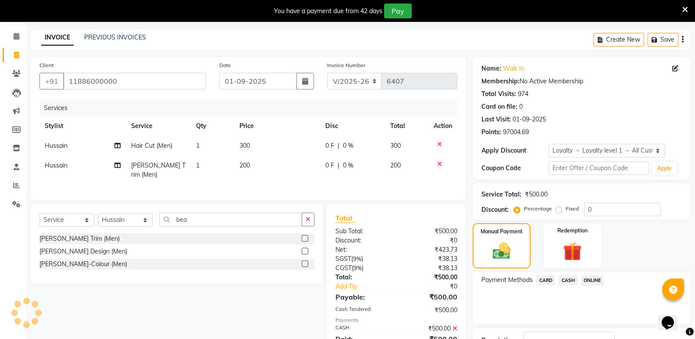
scroll to position [0, 0]
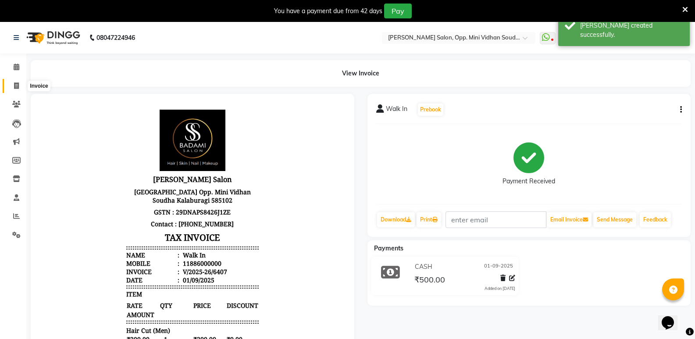
click at [16, 84] on icon at bounding box center [16, 85] width 5 height 7
select select "service"
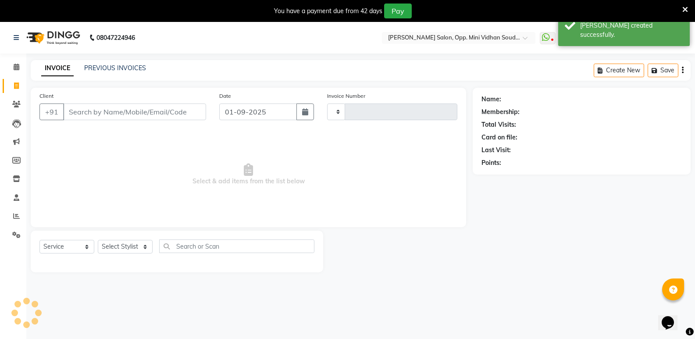
scroll to position [22, 0]
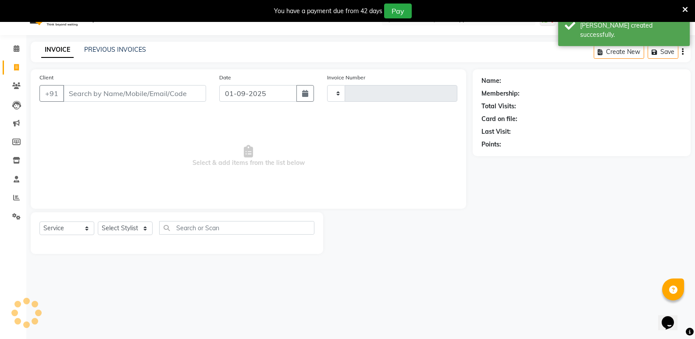
type input "6408"
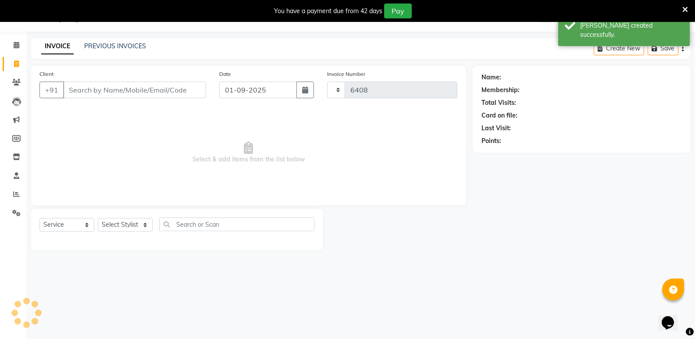
select select "4533"
